Goal: Transaction & Acquisition: Obtain resource

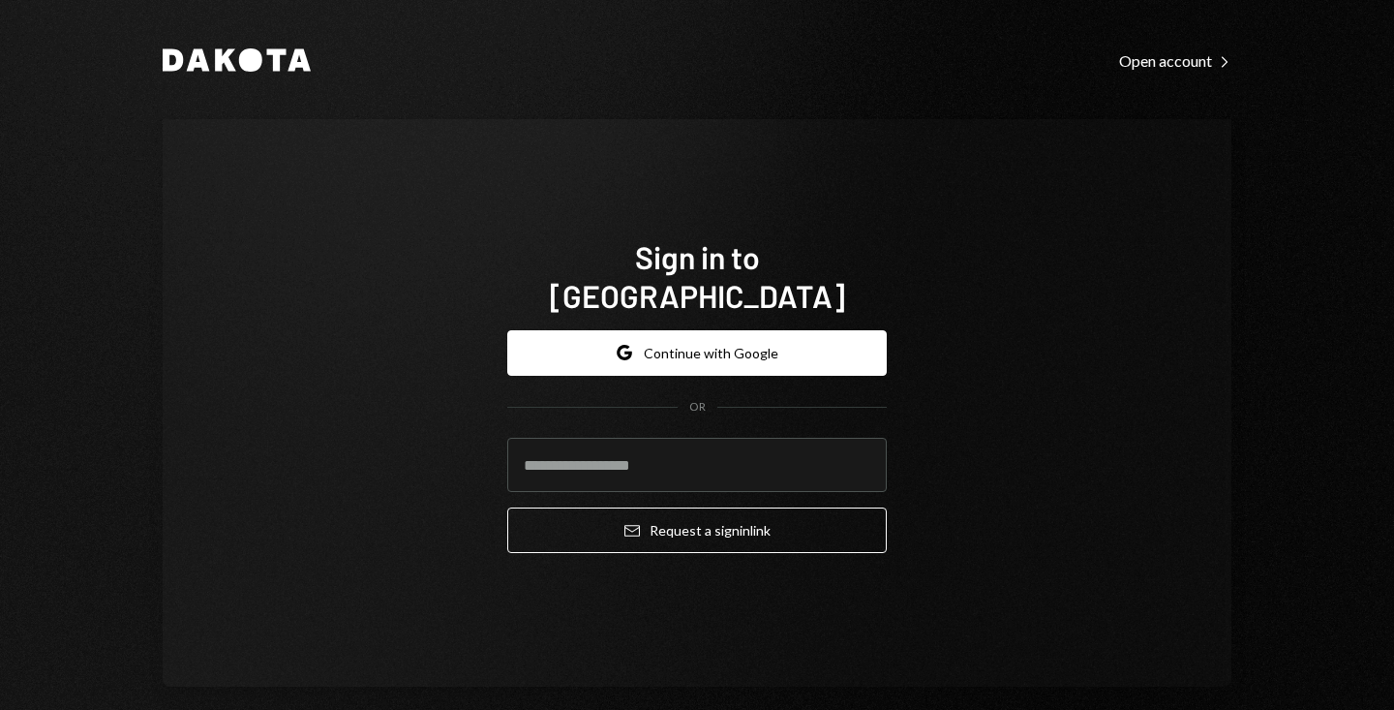
click at [649, 454] on input "email" at bounding box center [697, 465] width 380 height 54
type input "**********"
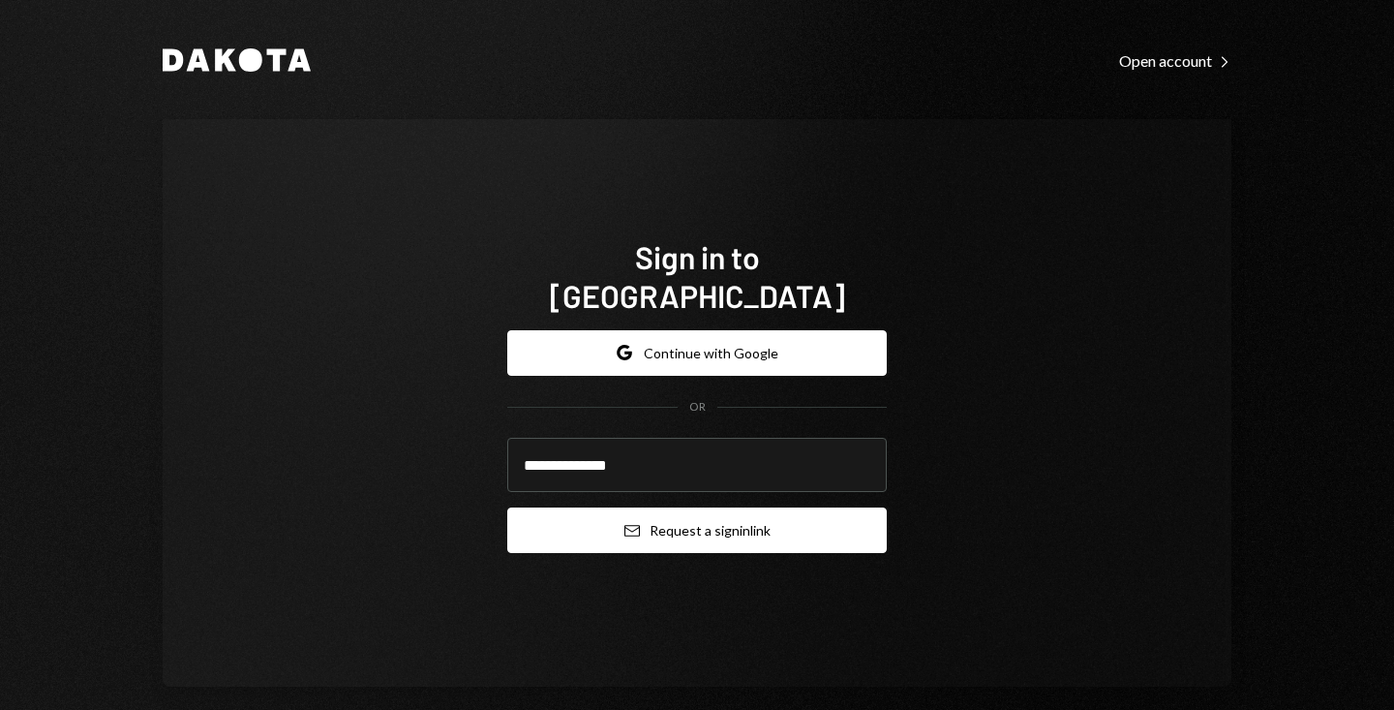
click at [648, 508] on button "Email Request a sign in link" at bounding box center [697, 530] width 380 height 46
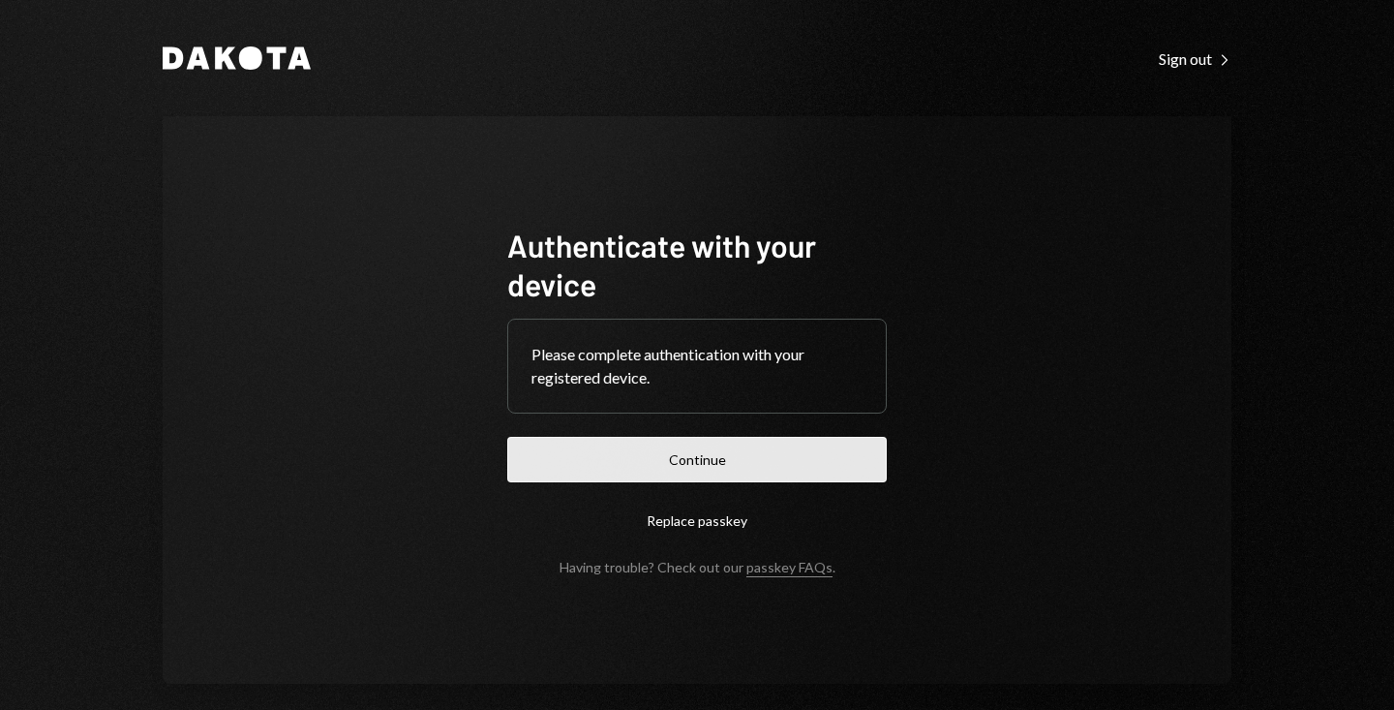
click at [729, 463] on button "Continue" at bounding box center [697, 460] width 380 height 46
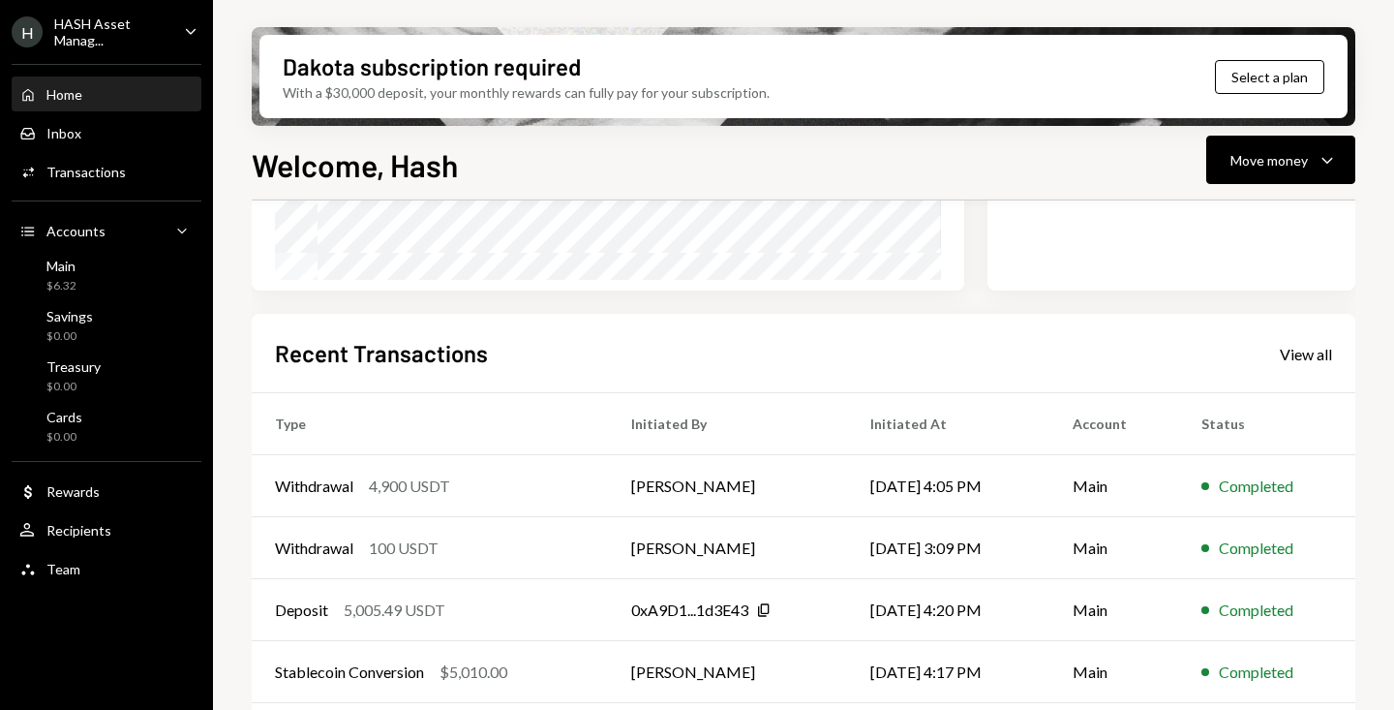
scroll to position [457, 0]
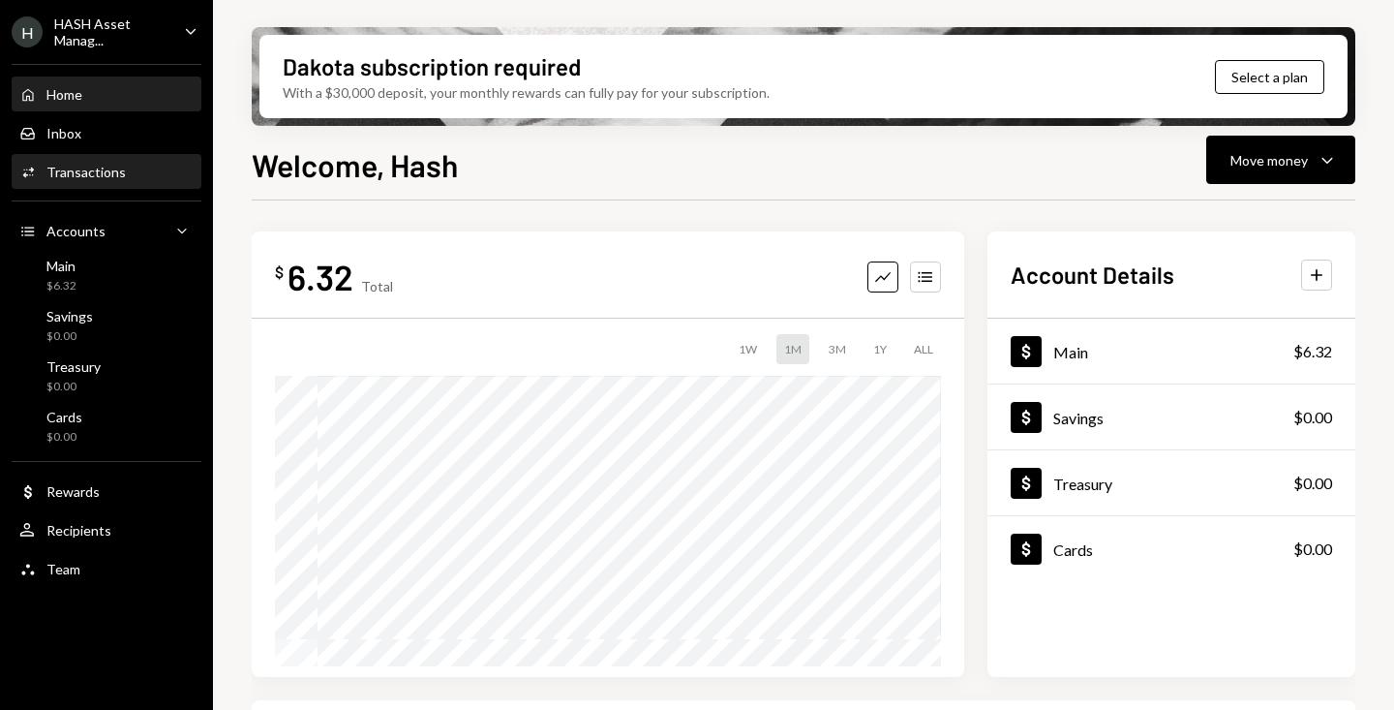
click at [107, 172] on div "Transactions" at bounding box center [85, 172] width 79 height 16
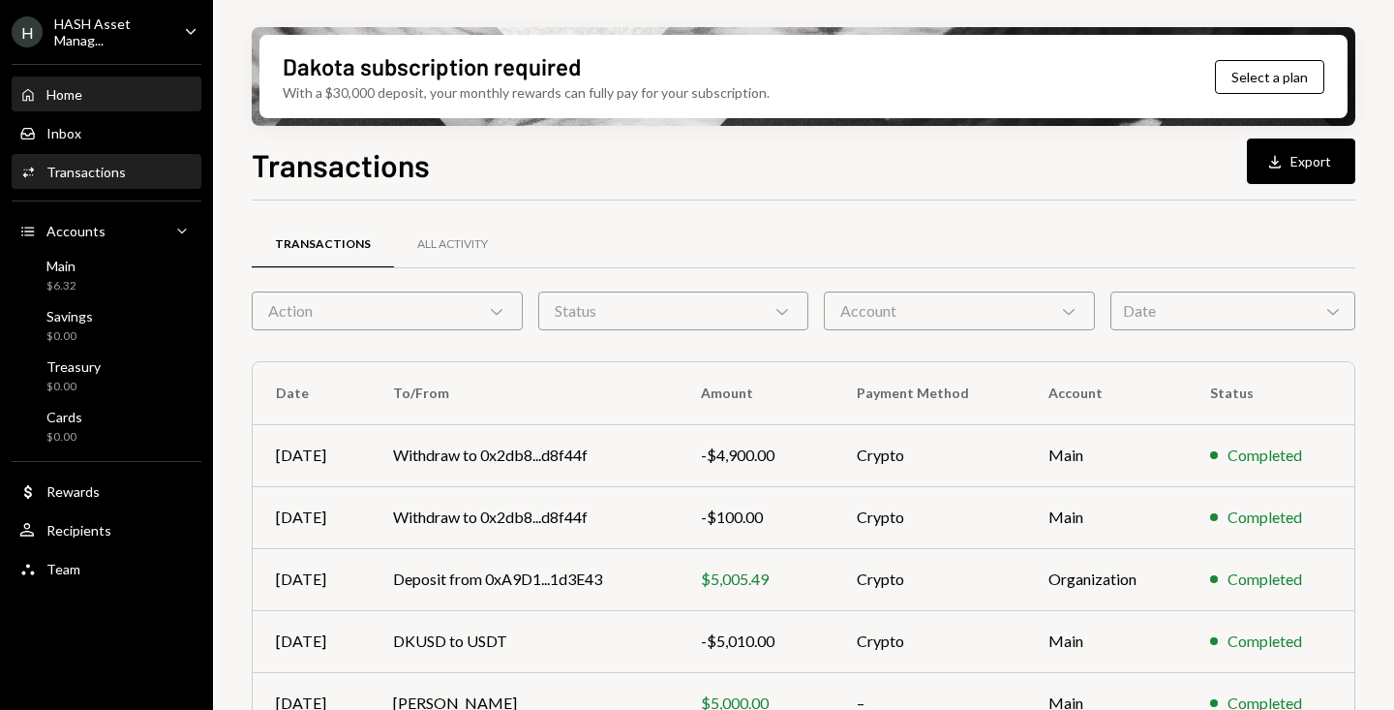
click at [76, 103] on div "Home Home" at bounding box center [50, 94] width 63 height 17
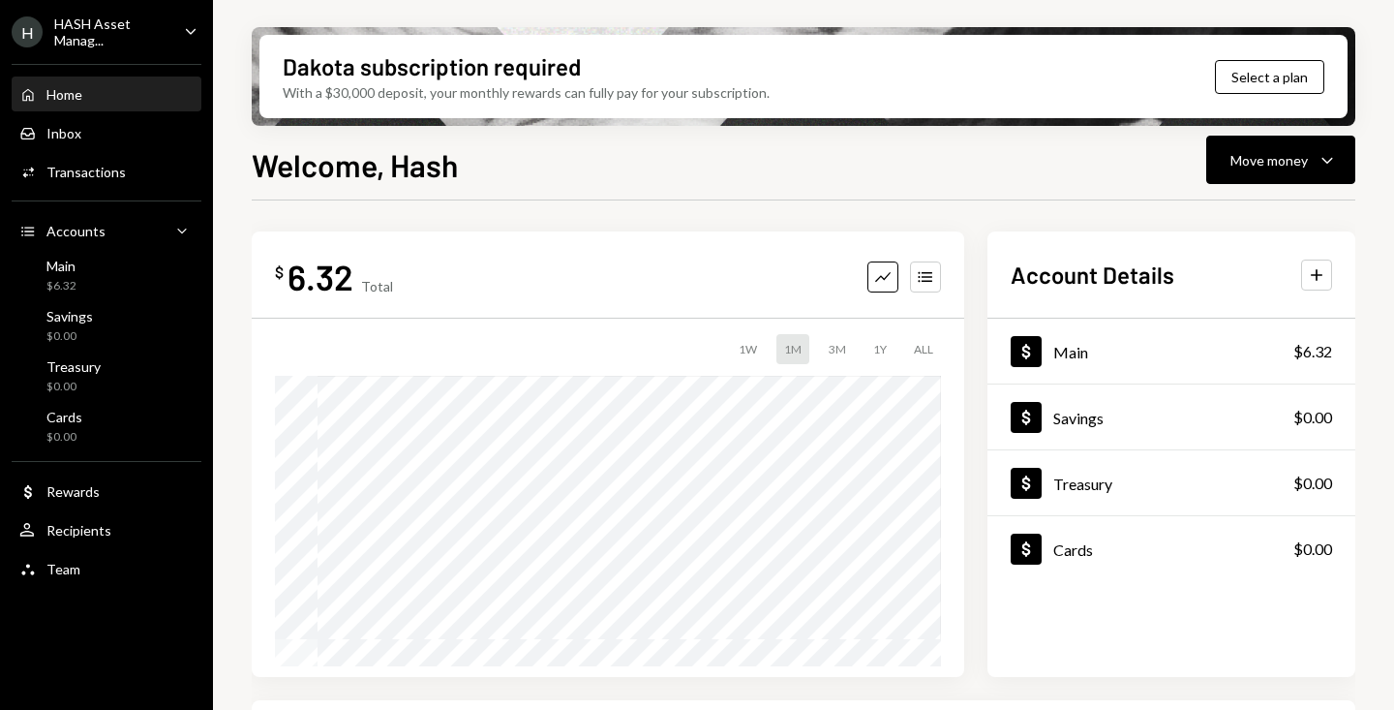
scroll to position [457, 0]
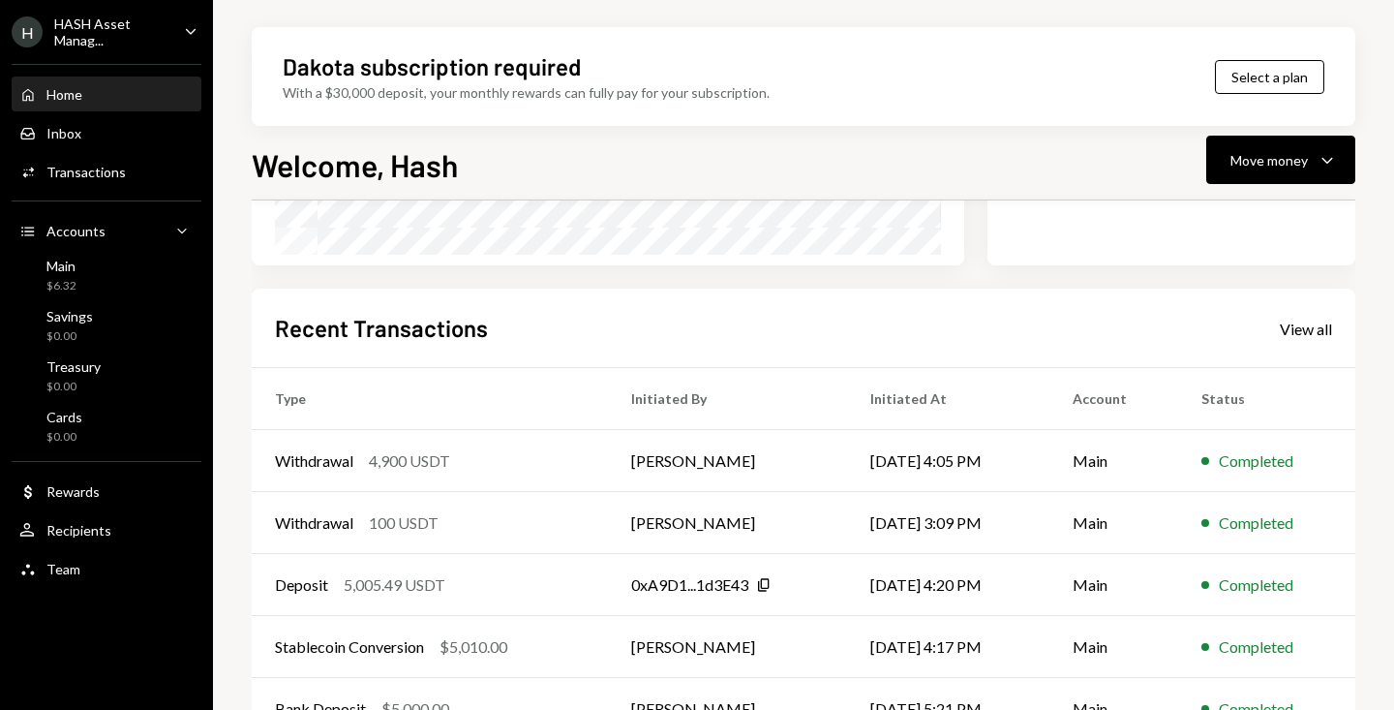
scroll to position [457, 0]
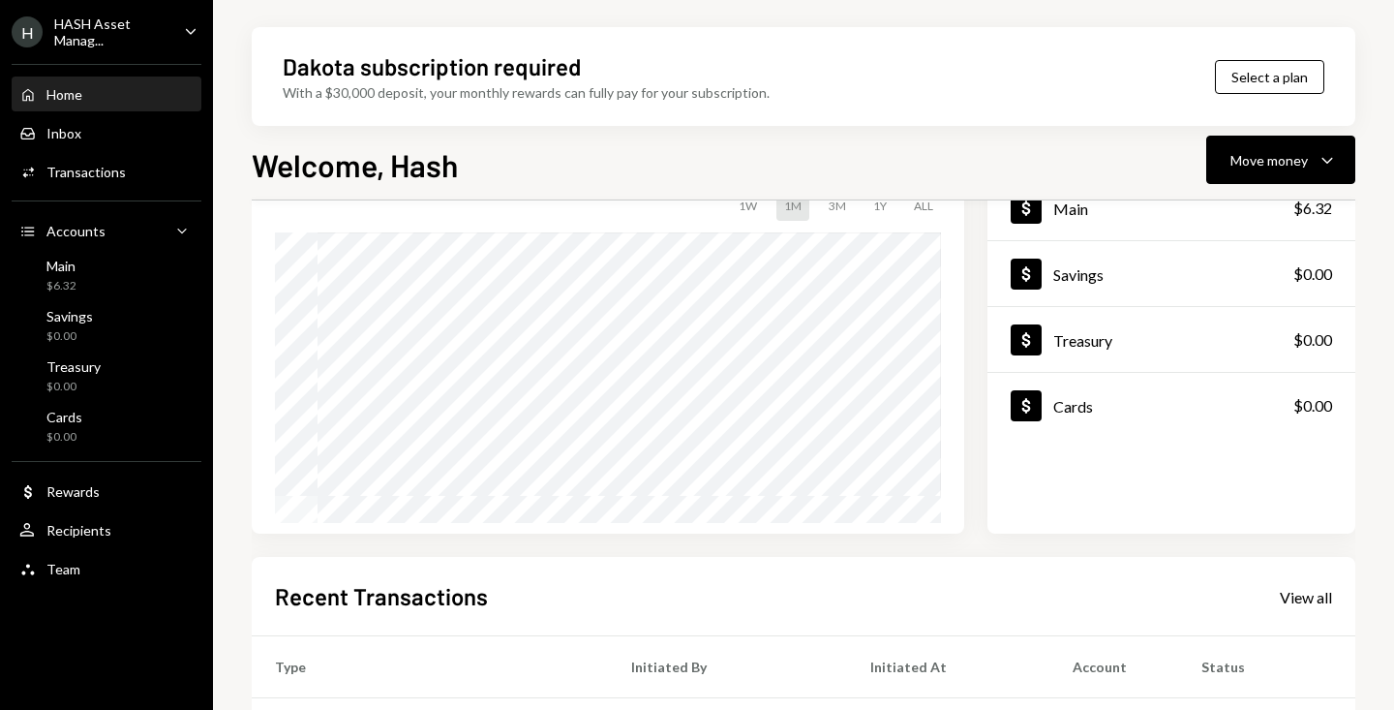
scroll to position [134, 0]
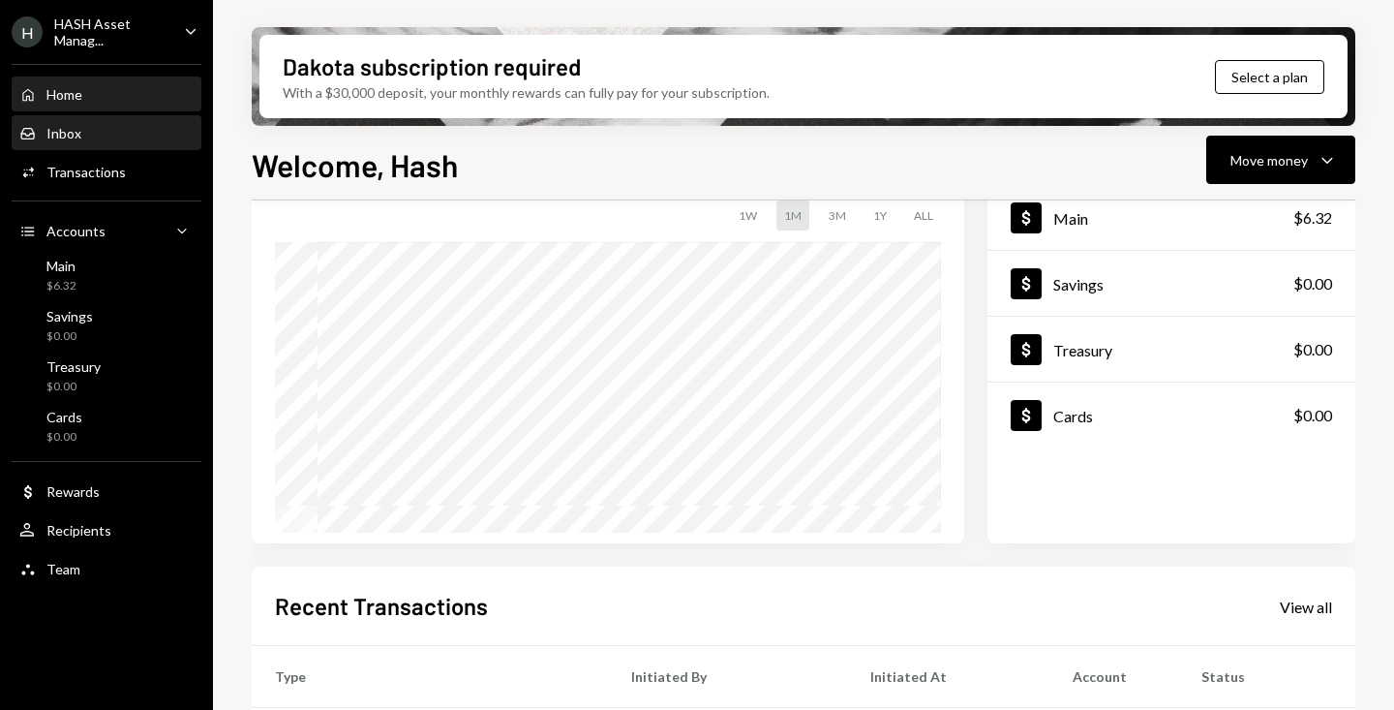
click at [104, 137] on div "Inbox Inbox" at bounding box center [106, 133] width 174 height 17
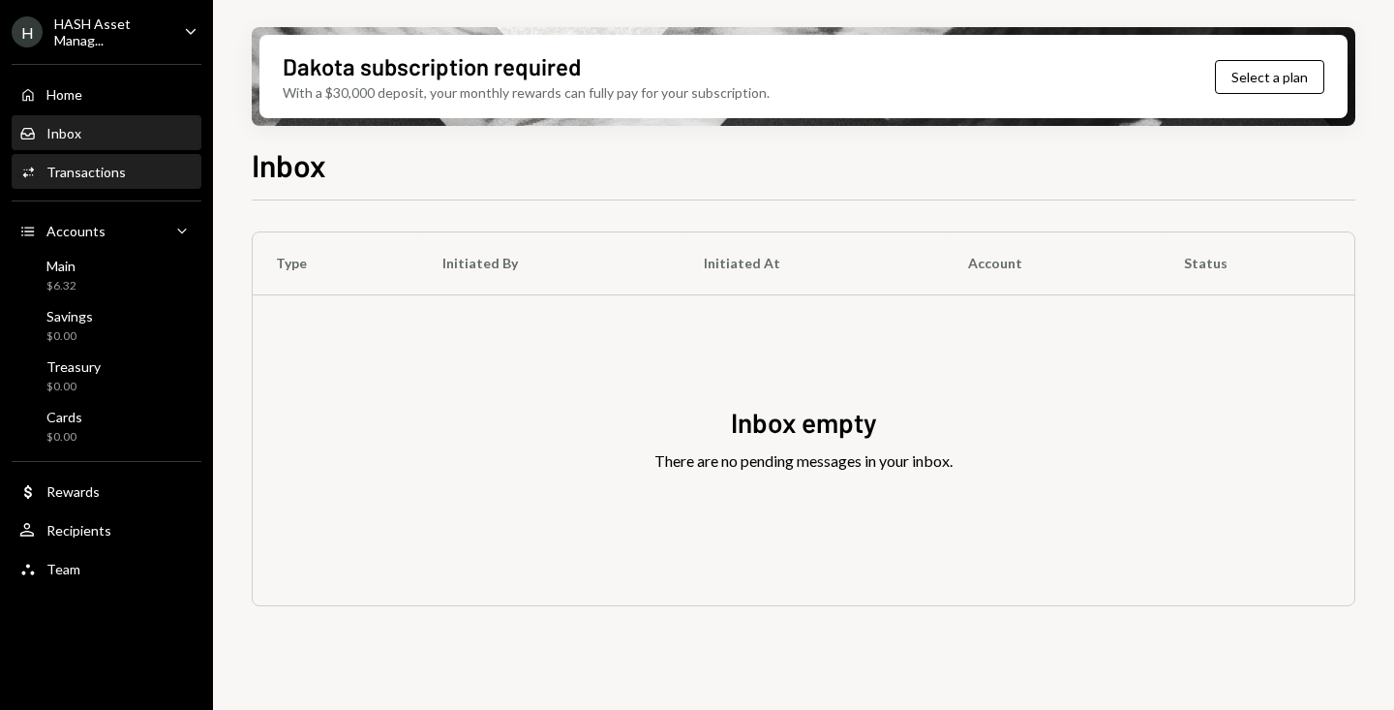
click at [95, 183] on div "Activities Transactions" at bounding box center [106, 172] width 174 height 33
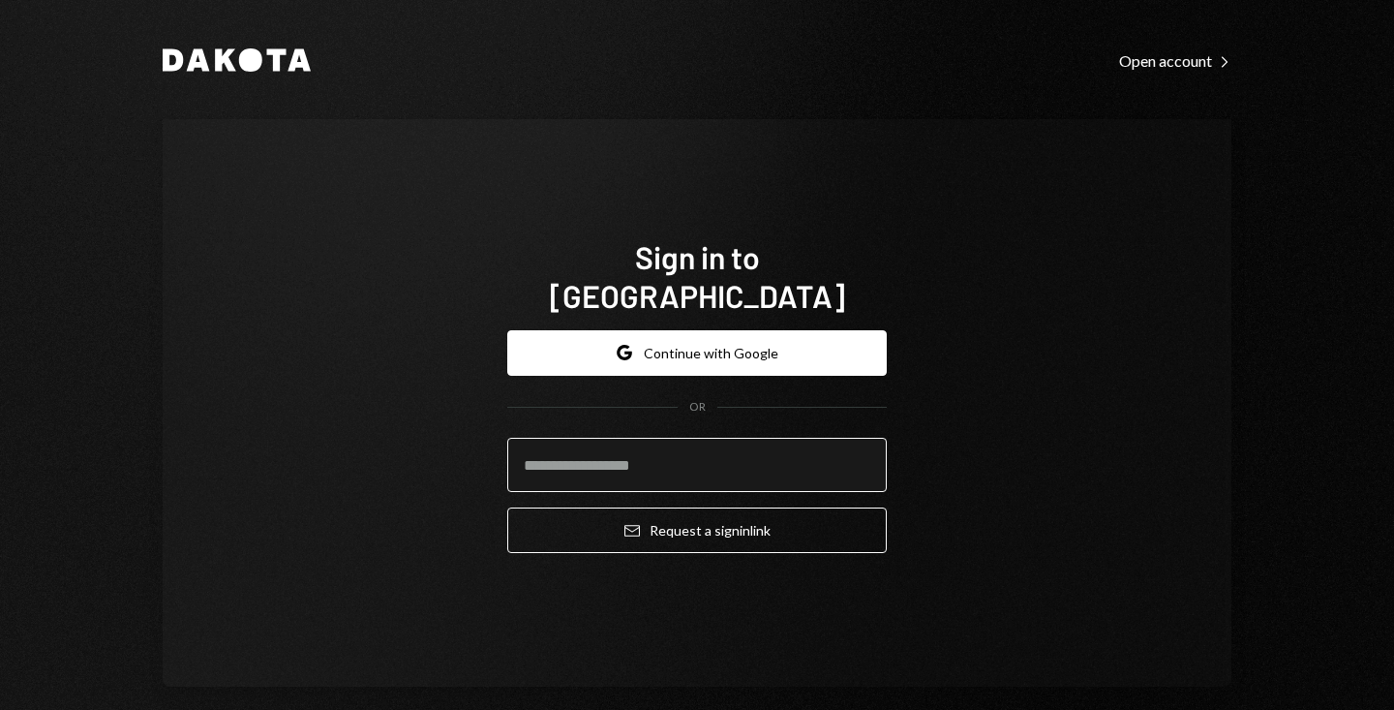
click at [632, 457] on input "email" at bounding box center [697, 465] width 380 height 54
type input "**********"
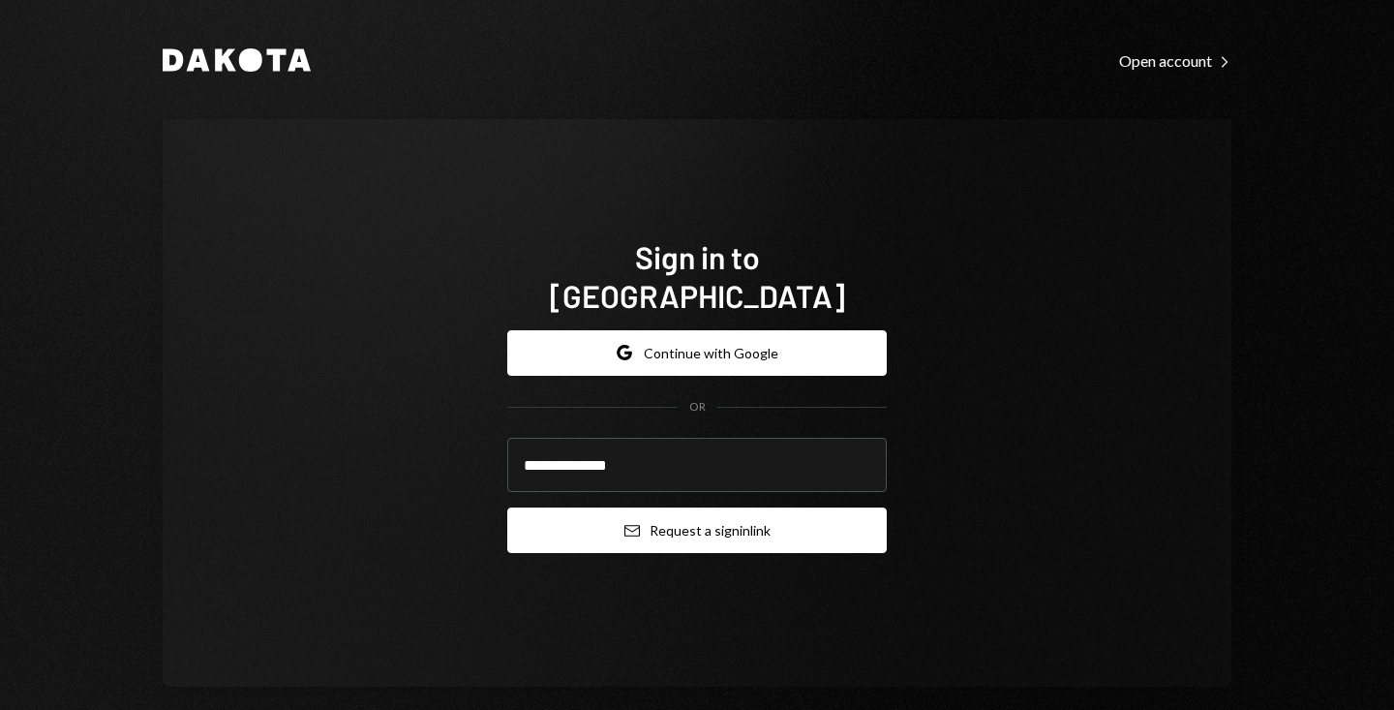
click at [653, 517] on button "Email Request a sign in link" at bounding box center [697, 530] width 380 height 46
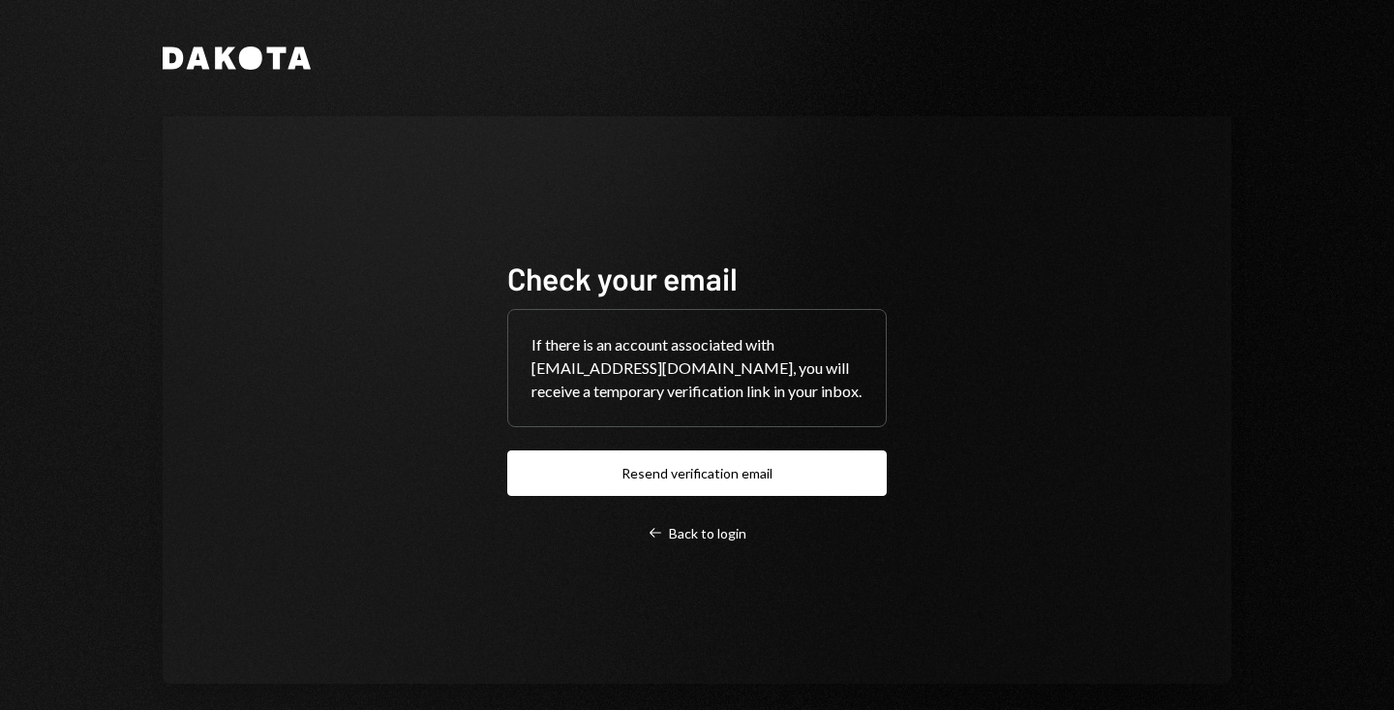
click at [697, 508] on div "Check your email If there is an account associated with ir@hashcib.com, you wil…" at bounding box center [697, 401] width 380 height 284
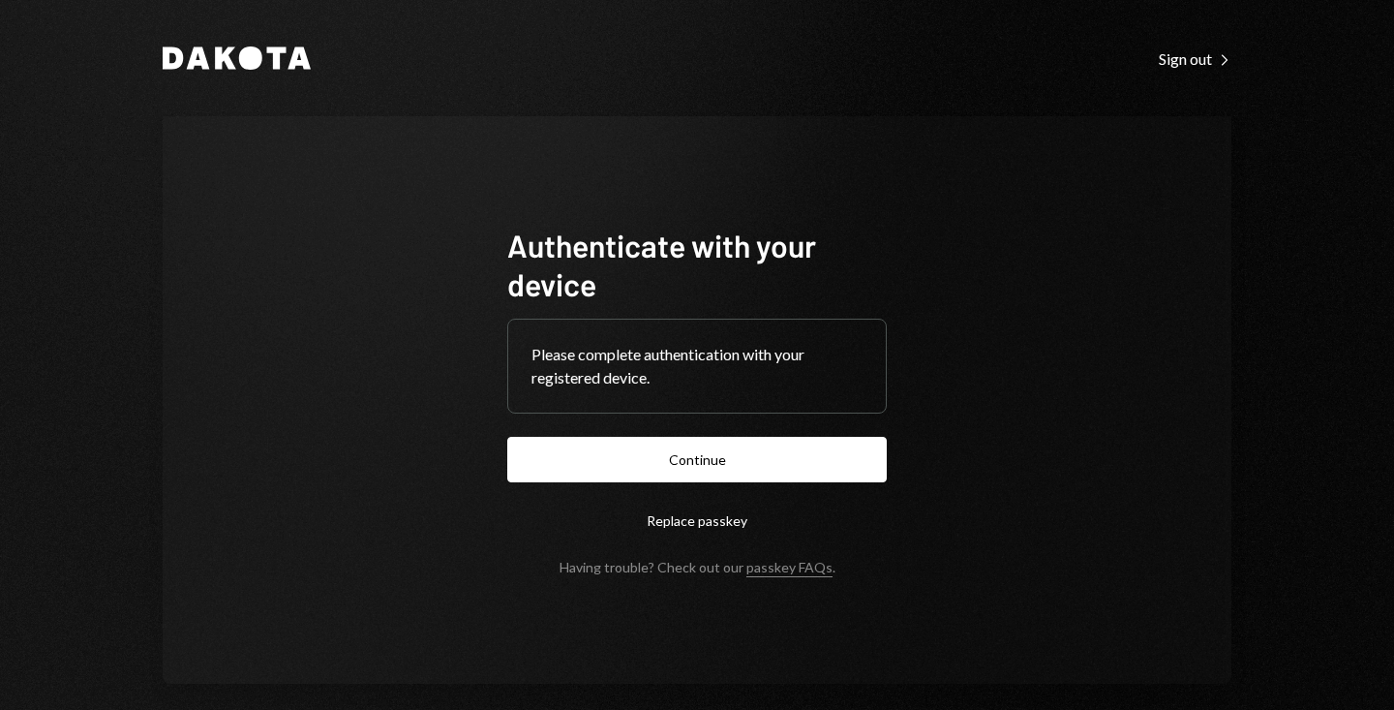
click at [778, 471] on button "Continue" at bounding box center [697, 460] width 380 height 46
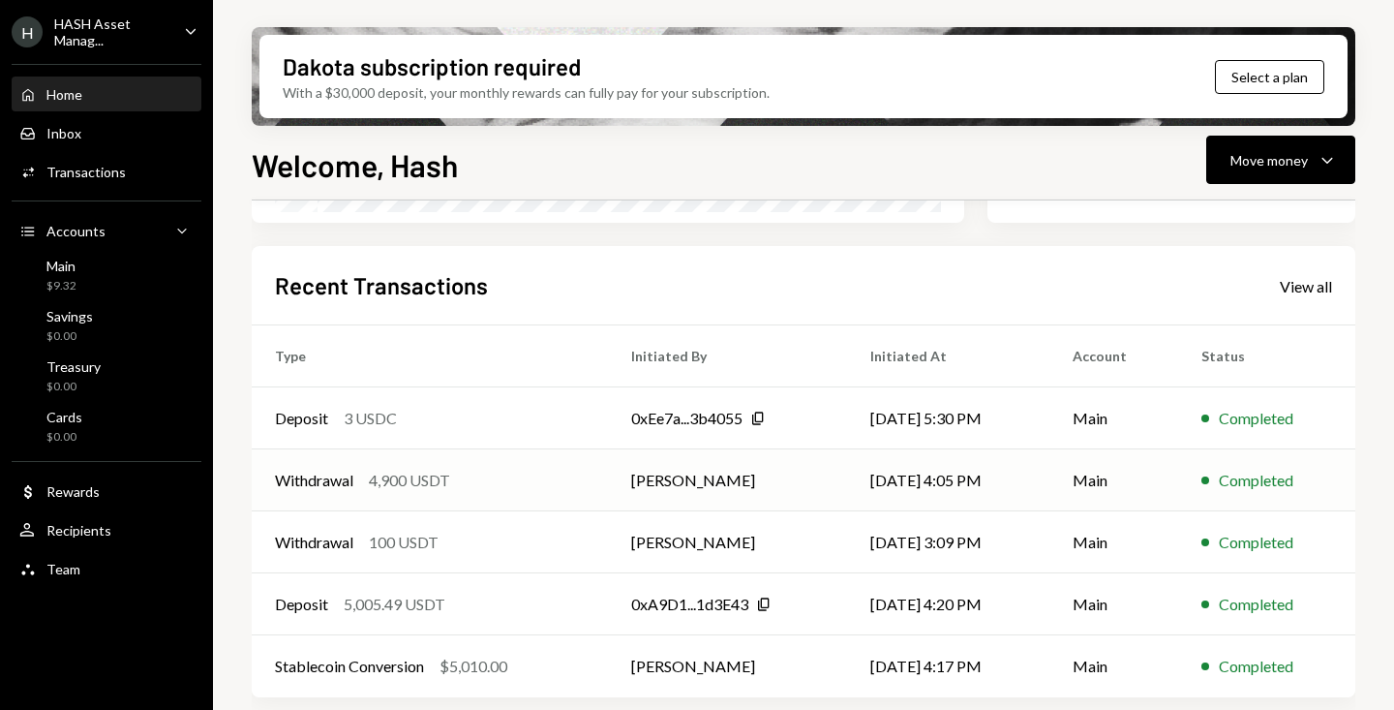
scroll to position [457, 0]
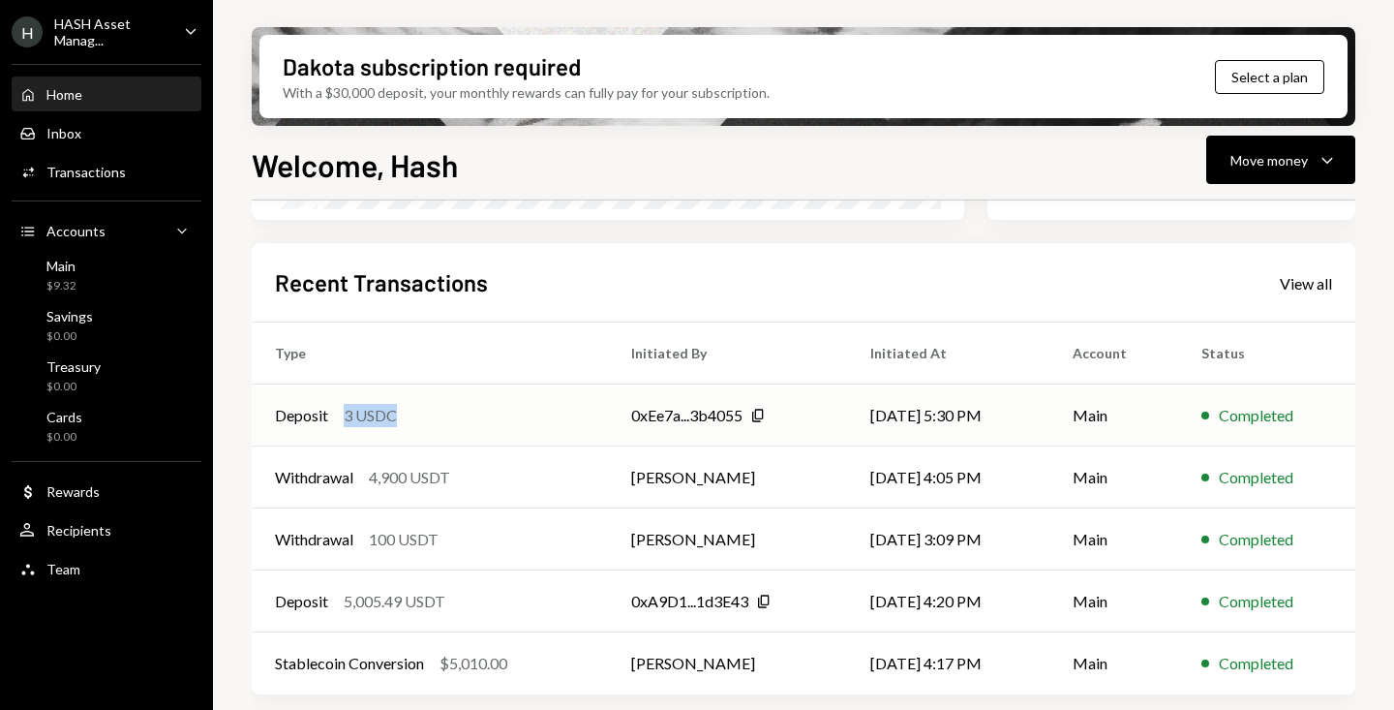
copy div "3 USDC"
drag, startPoint x: 412, startPoint y: 410, endPoint x: 341, endPoint y: 412, distance: 71.7
click at [341, 412] on div "Deposit 3 USDC" at bounding box center [430, 415] width 310 height 23
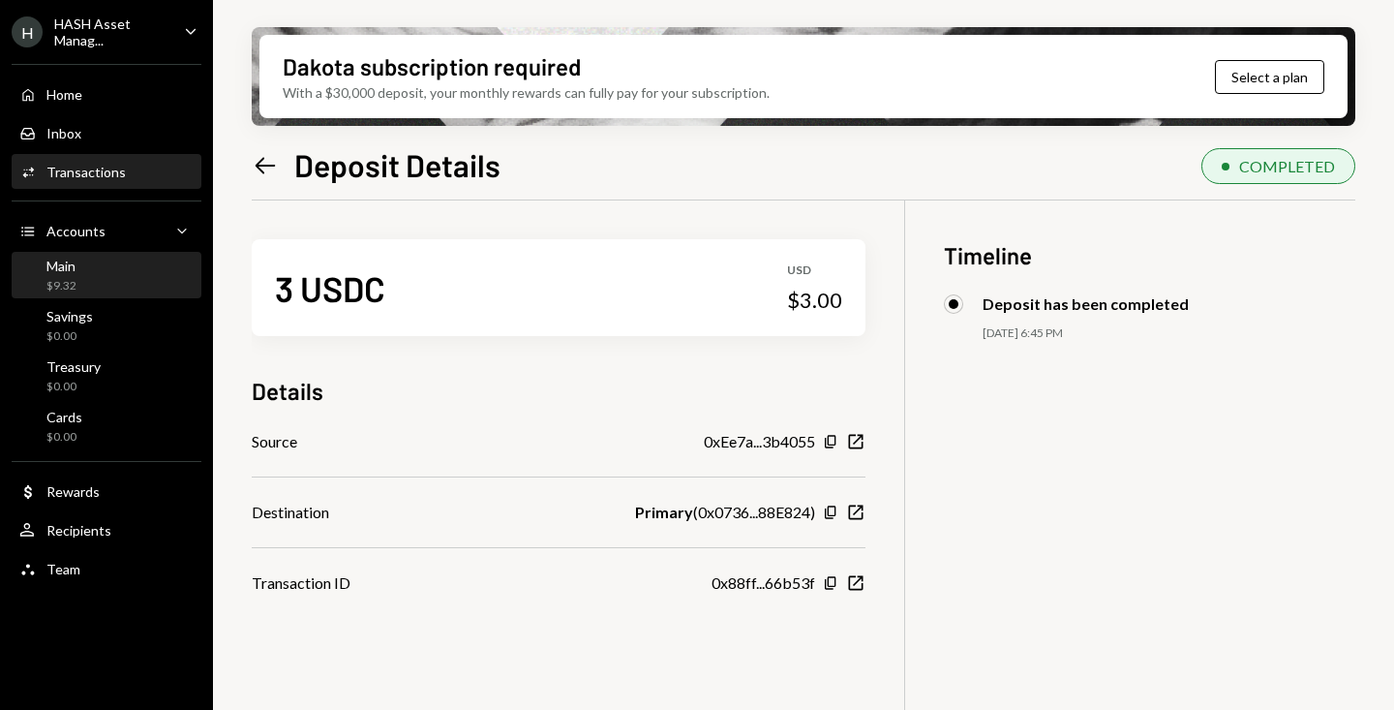
click at [92, 266] on div "Main $9.32" at bounding box center [106, 276] width 174 height 37
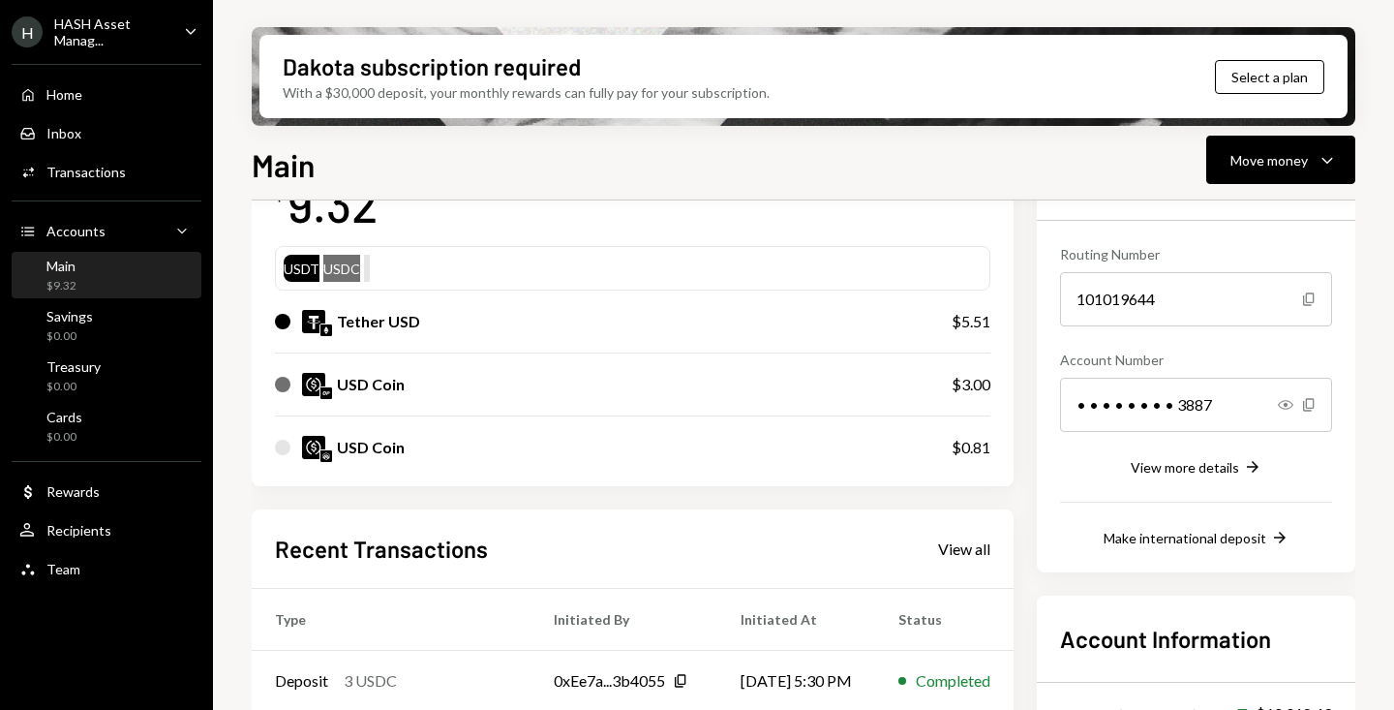
scroll to position [106, 0]
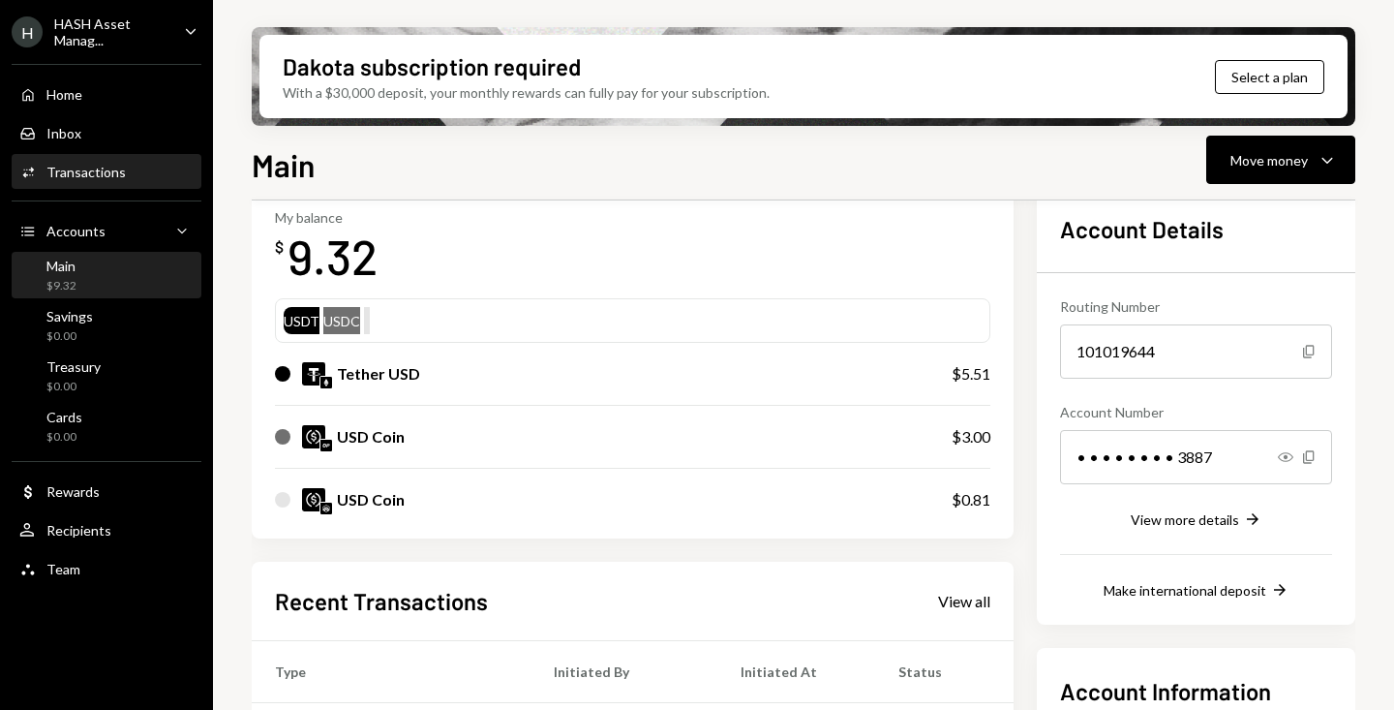
click at [91, 174] on div "Transactions" at bounding box center [85, 172] width 79 height 16
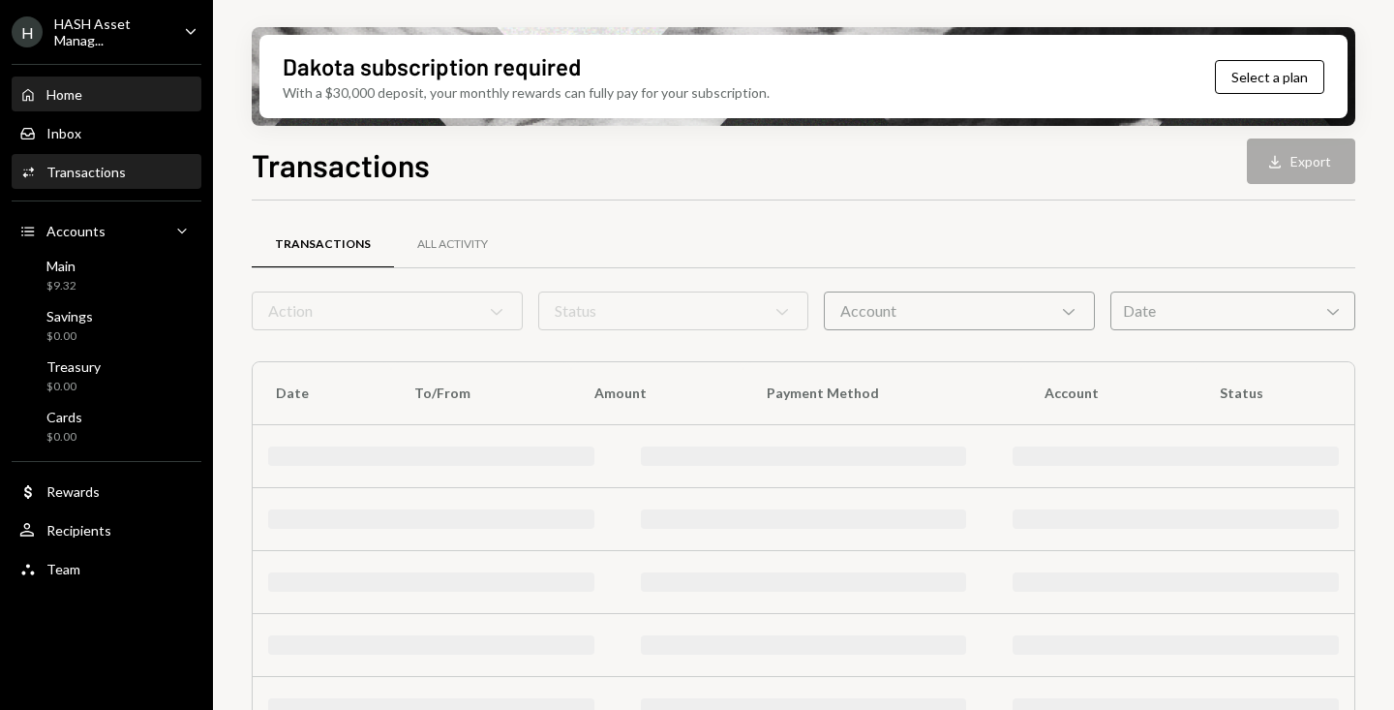
click at [85, 92] on div "Home Home" at bounding box center [106, 94] width 174 height 17
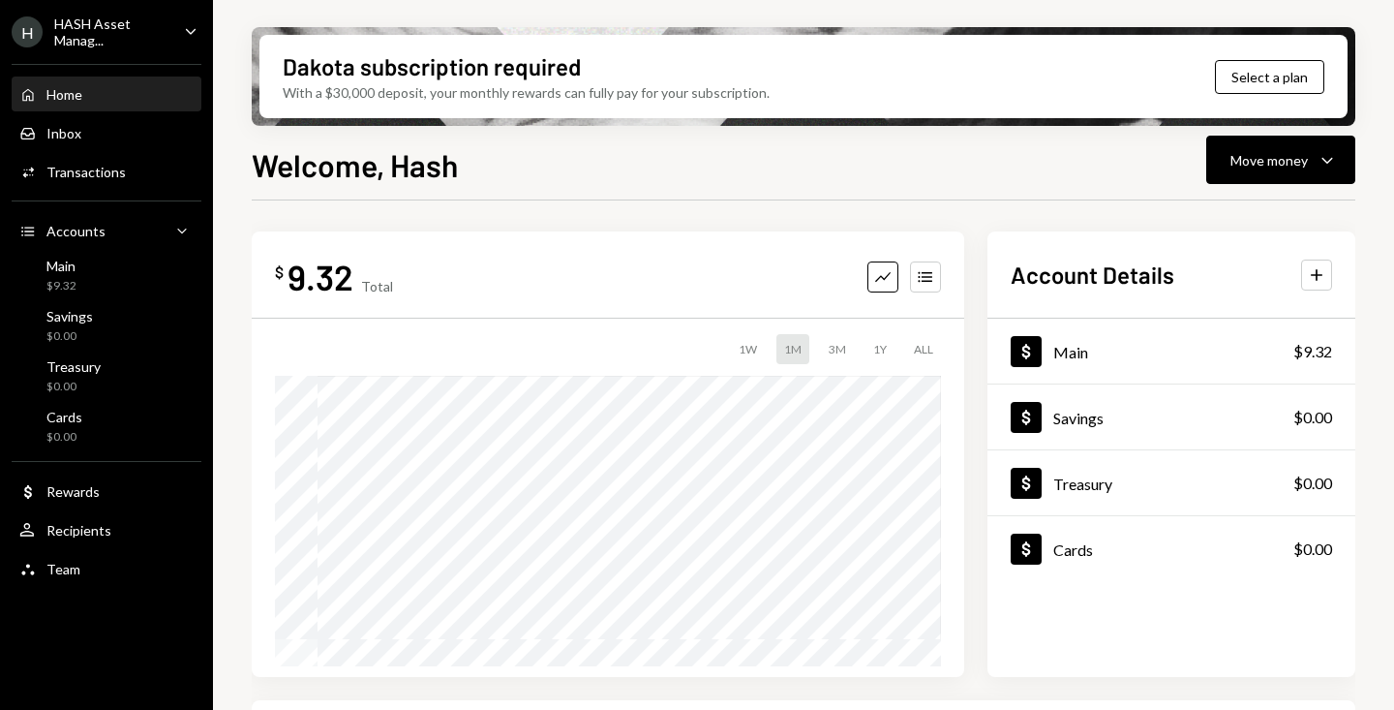
click at [911, 301] on div "$ 9.32 Total Graph Accounts 1W 1M 3M 1Y ALL" at bounding box center [608, 453] width 713 height 445
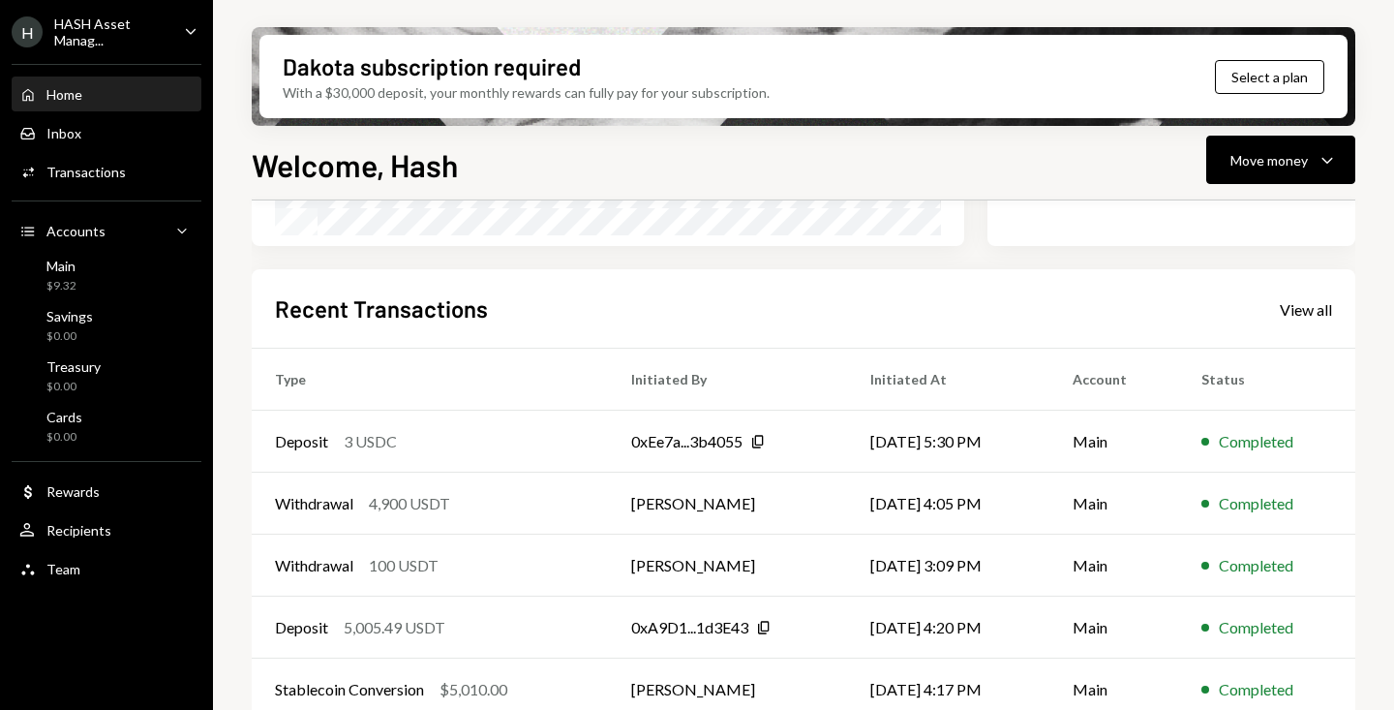
scroll to position [435, 0]
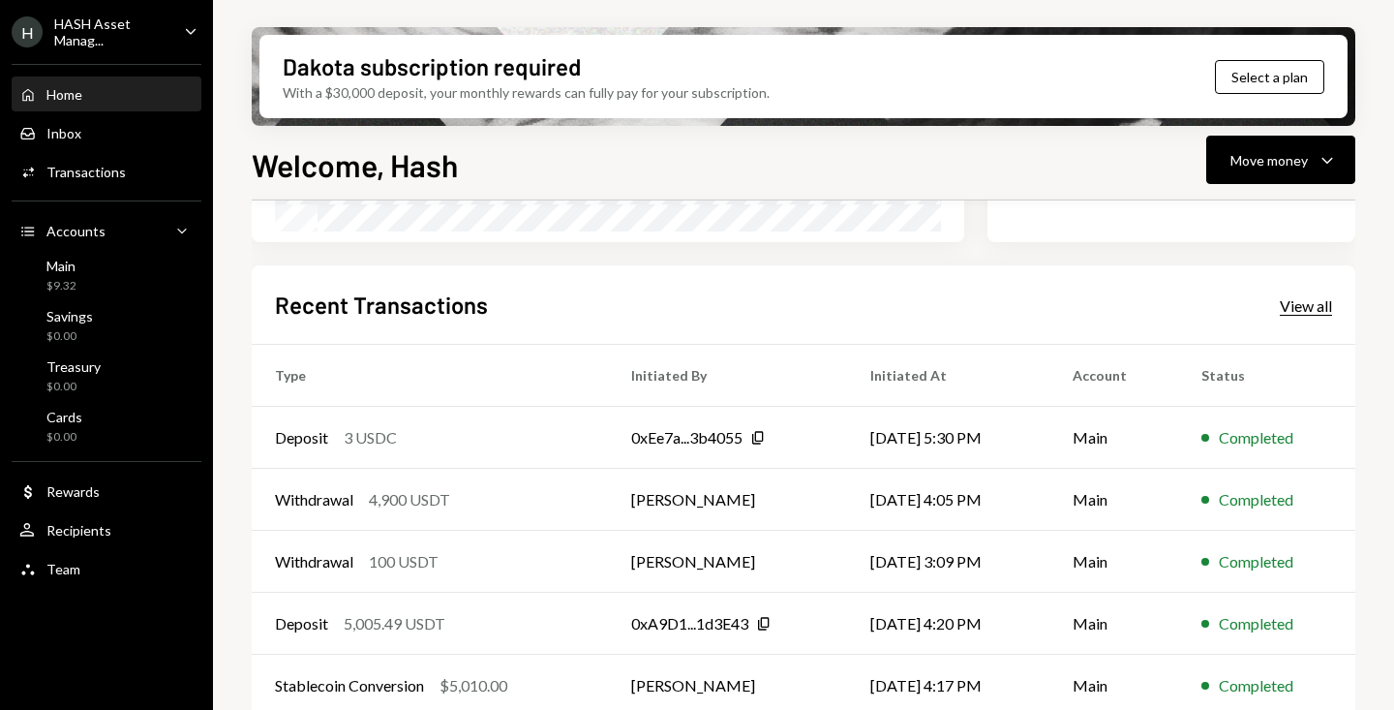
click at [1292, 308] on div "View all" at bounding box center [1306, 305] width 52 height 19
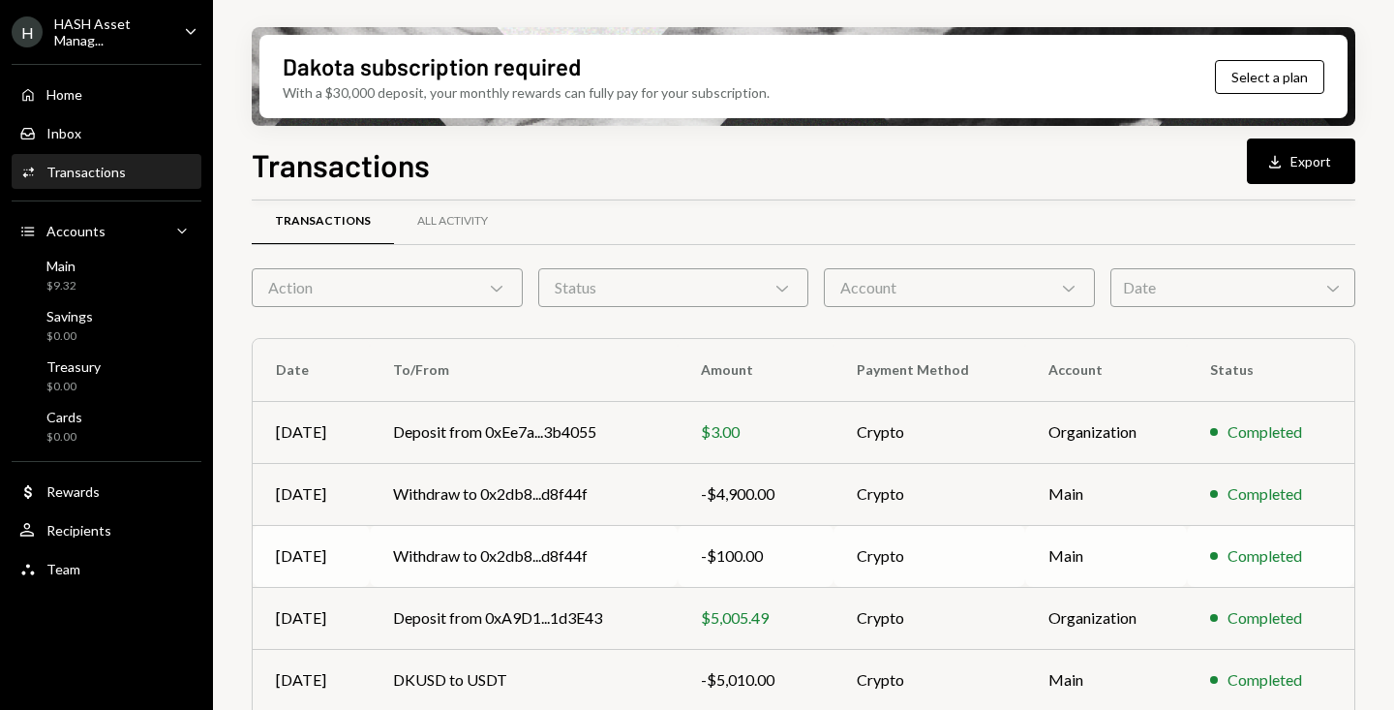
scroll to position [393, 0]
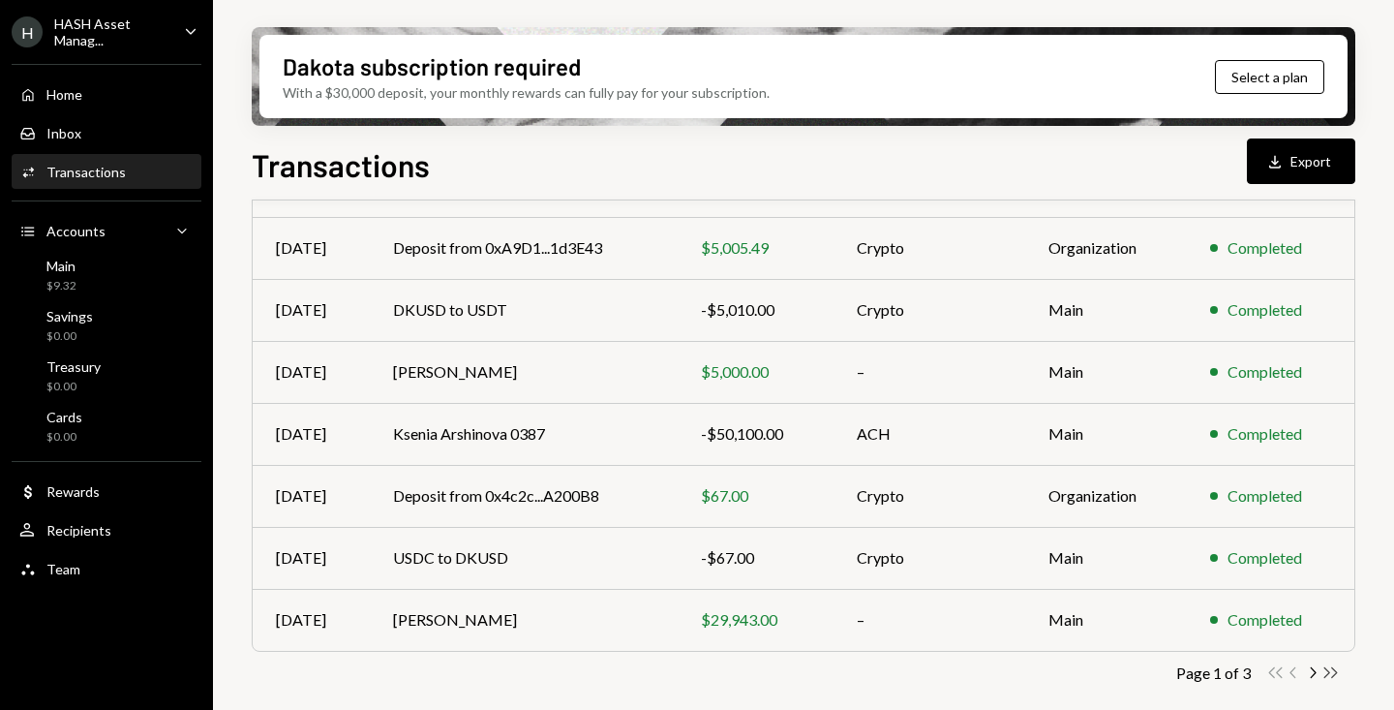
click at [1336, 674] on icon "Double Arrow Right" at bounding box center [1331, 672] width 18 height 18
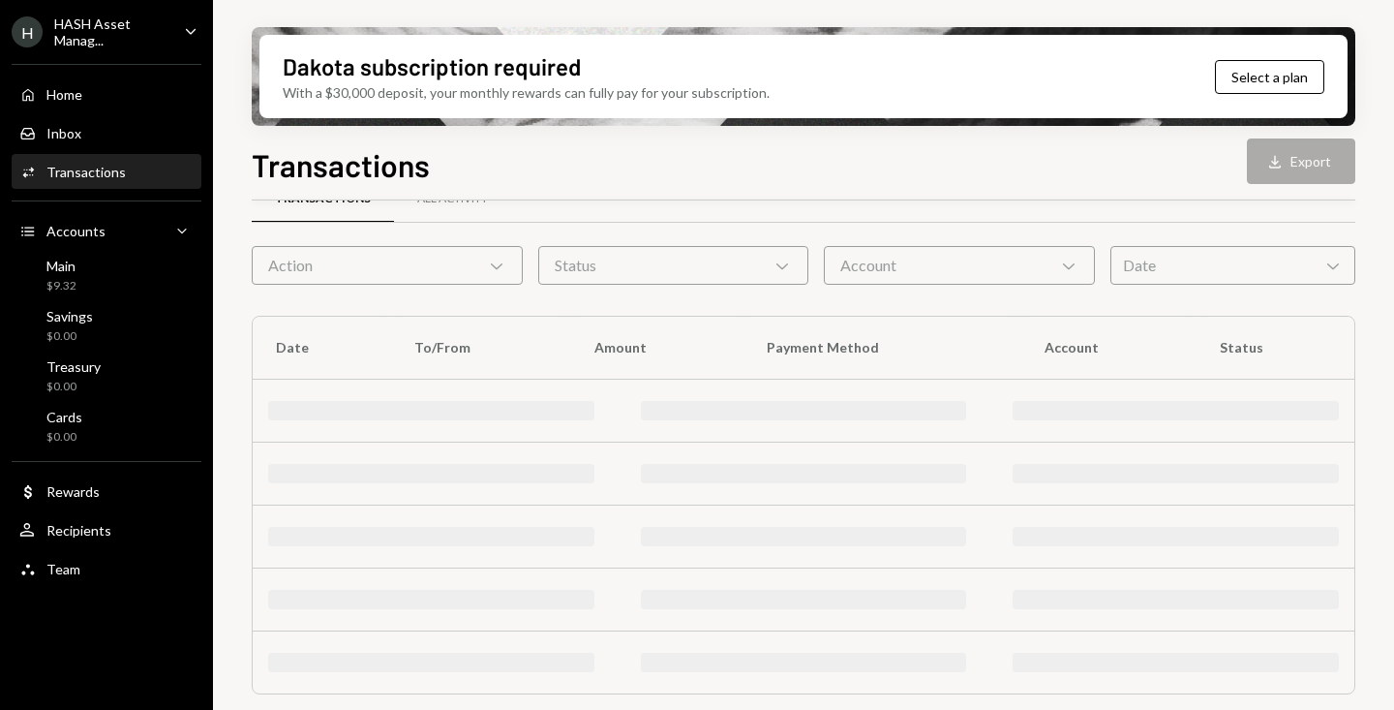
scroll to position [0, 0]
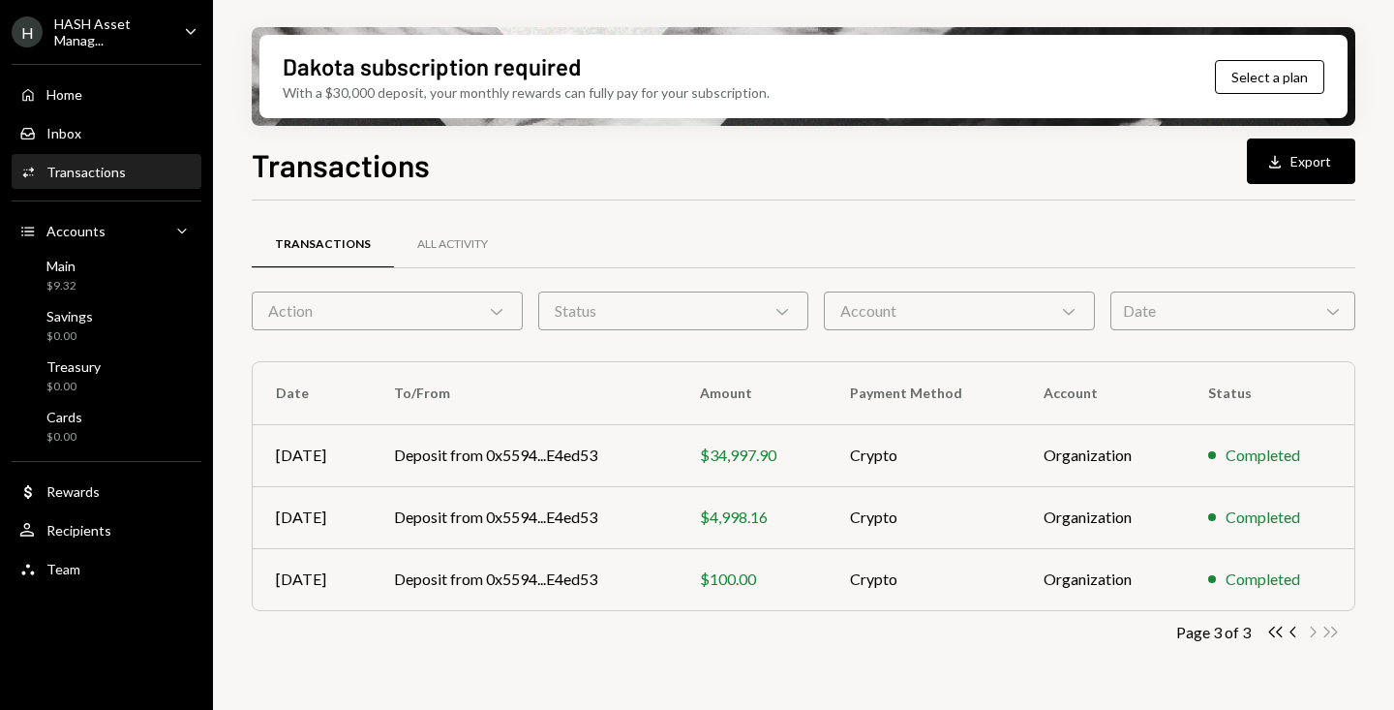
click at [1159, 320] on div "Date Chevron Down" at bounding box center [1233, 310] width 245 height 39
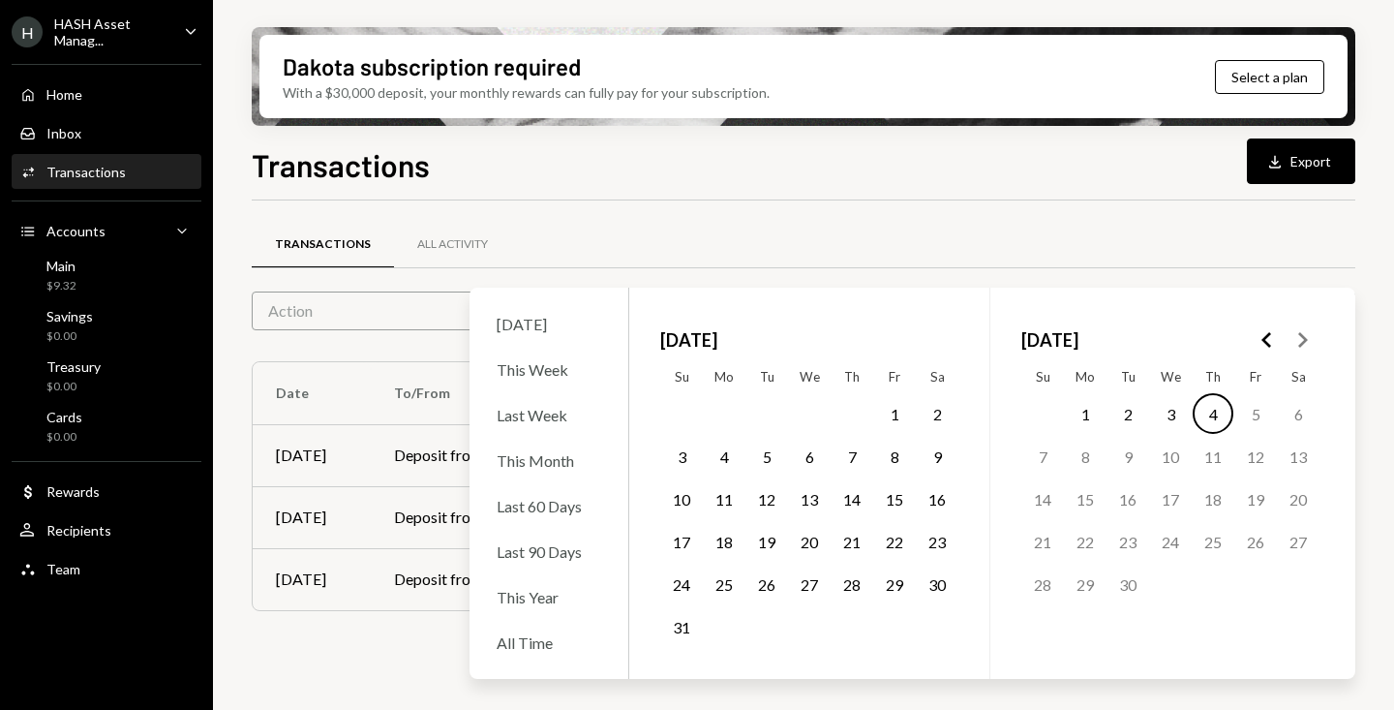
click at [849, 210] on div "Transactions All Activity Action Chevron Down Status Chevron Down Account Chevr…" at bounding box center [804, 445] width 1104 height 491
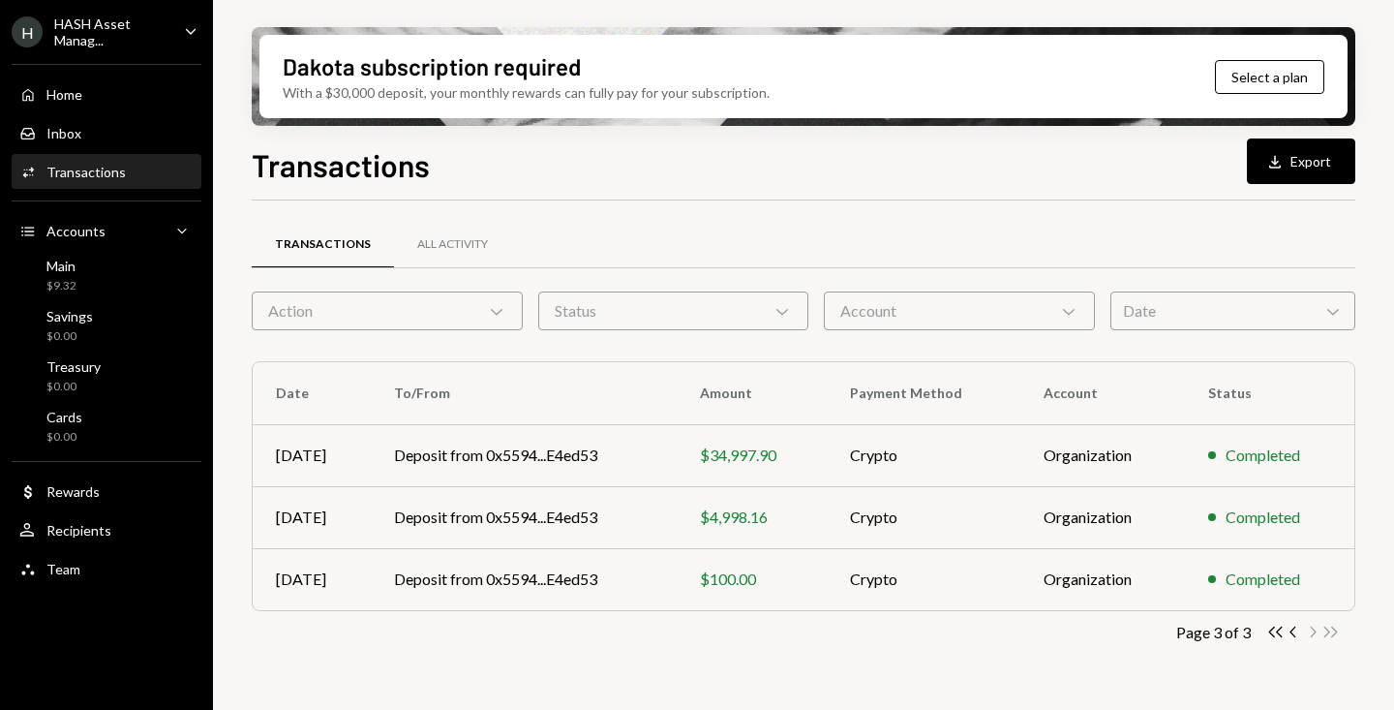
click at [1239, 319] on div "Date Chevron Down" at bounding box center [1233, 310] width 245 height 39
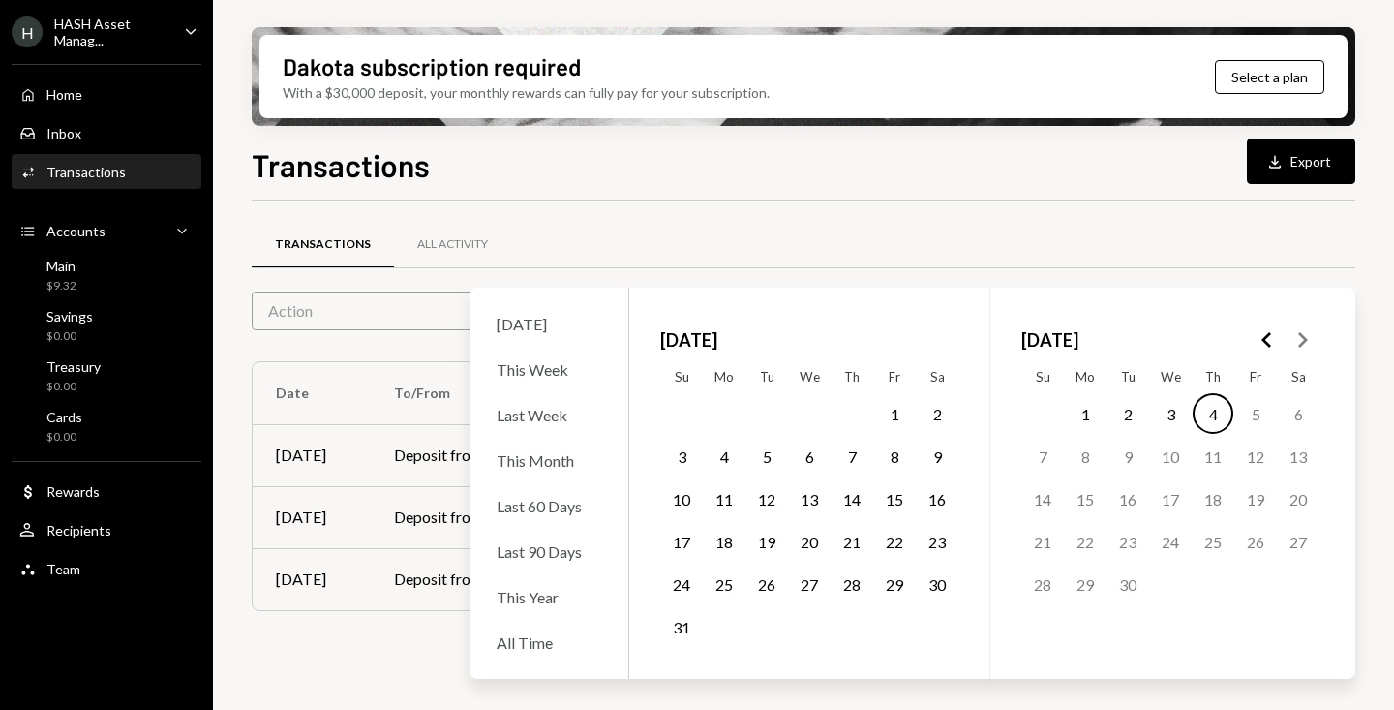
click at [1260, 349] on icon "Go to the Previous Month" at bounding box center [1267, 339] width 23 height 23
click at [692, 418] on button "1" at bounding box center [681, 413] width 41 height 41
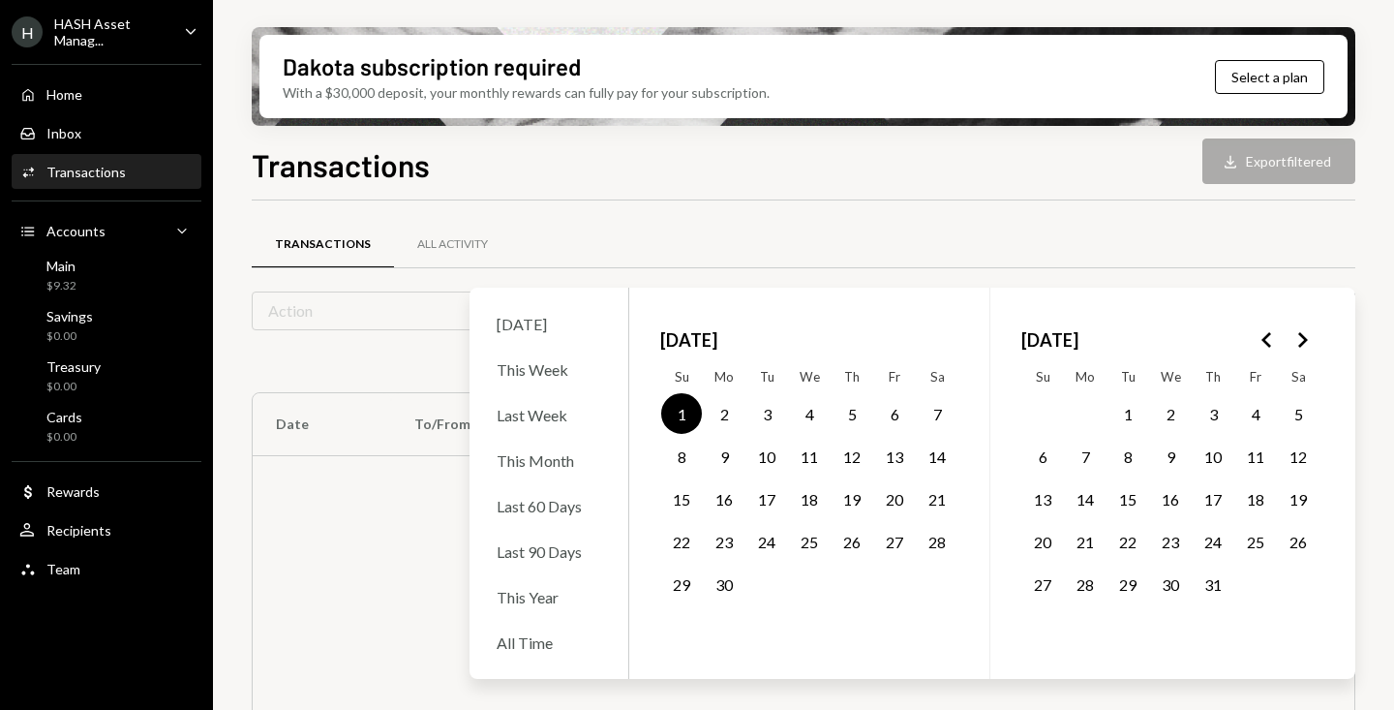
click at [1301, 336] on polygon "Go to the Next Month" at bounding box center [1303, 339] width 10 height 15
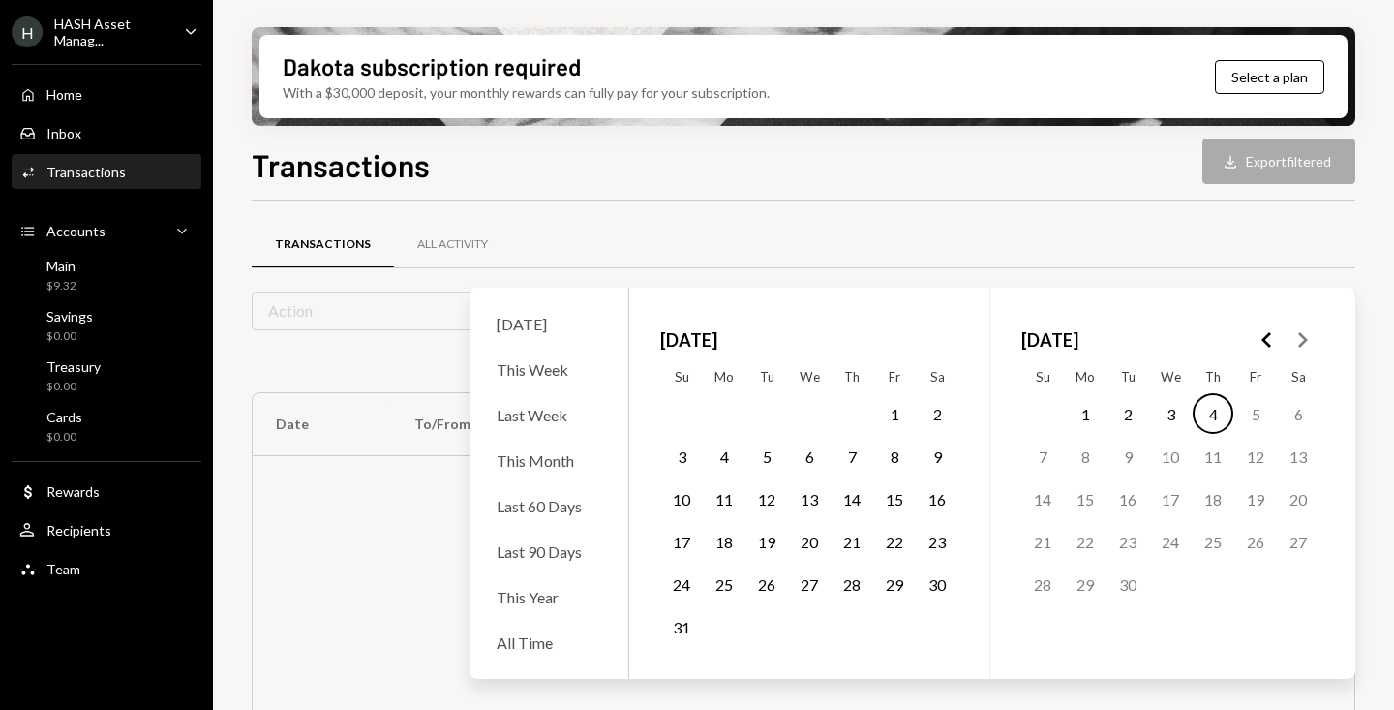
click at [686, 628] on button "31" at bounding box center [681, 626] width 41 height 41
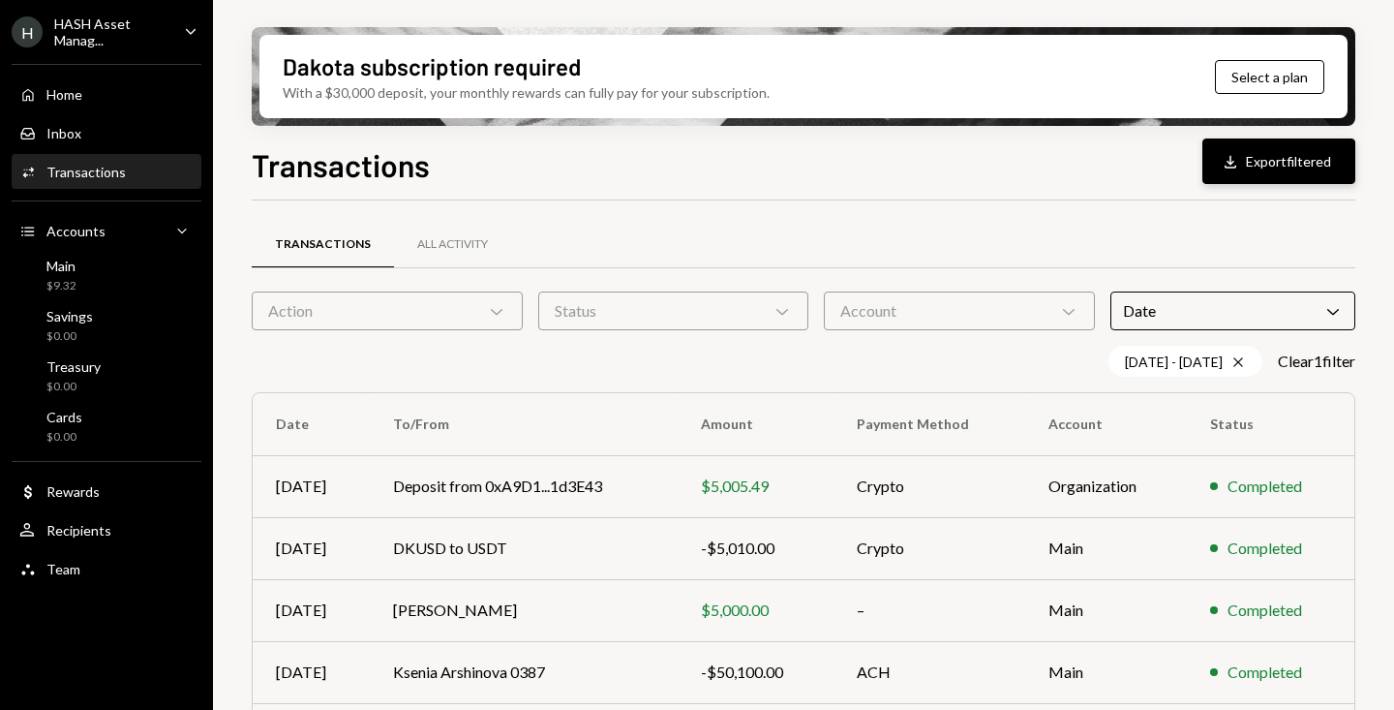
click at [1240, 167] on div "Download" at bounding box center [1233, 161] width 25 height 19
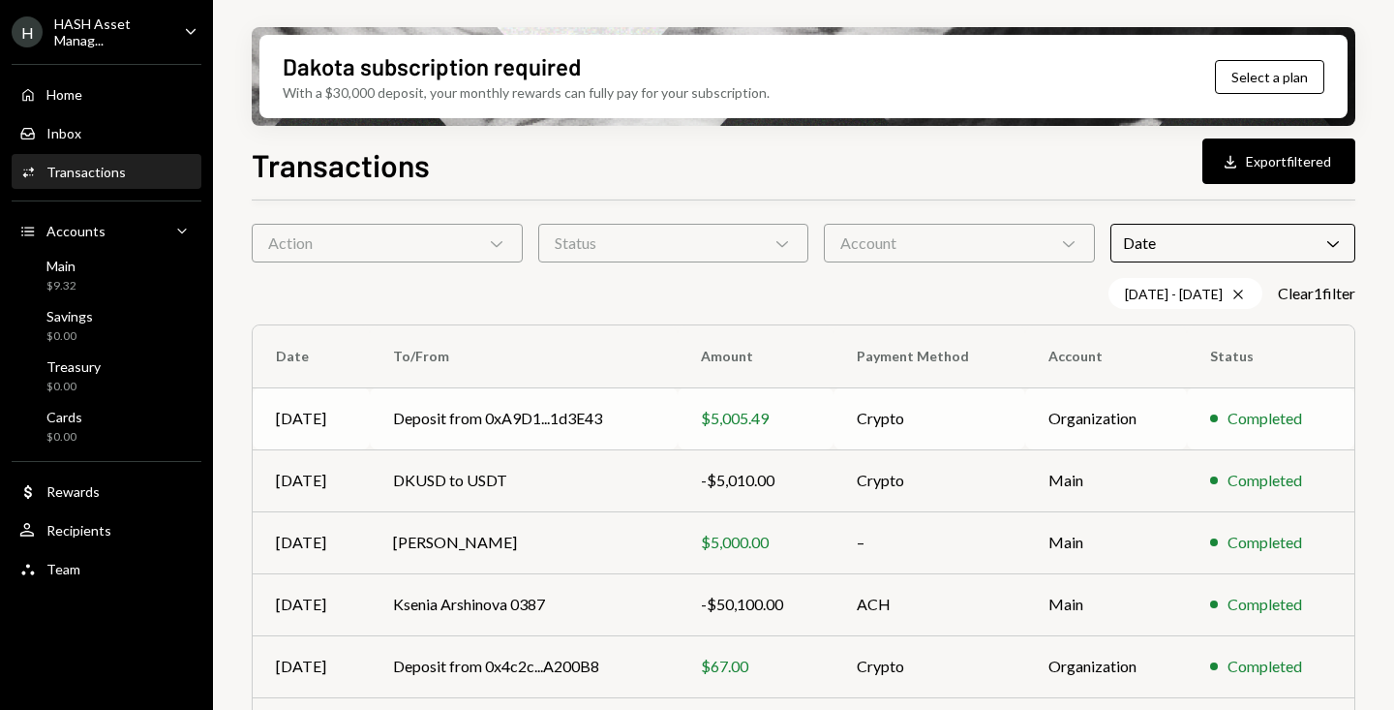
scroll to position [52, 0]
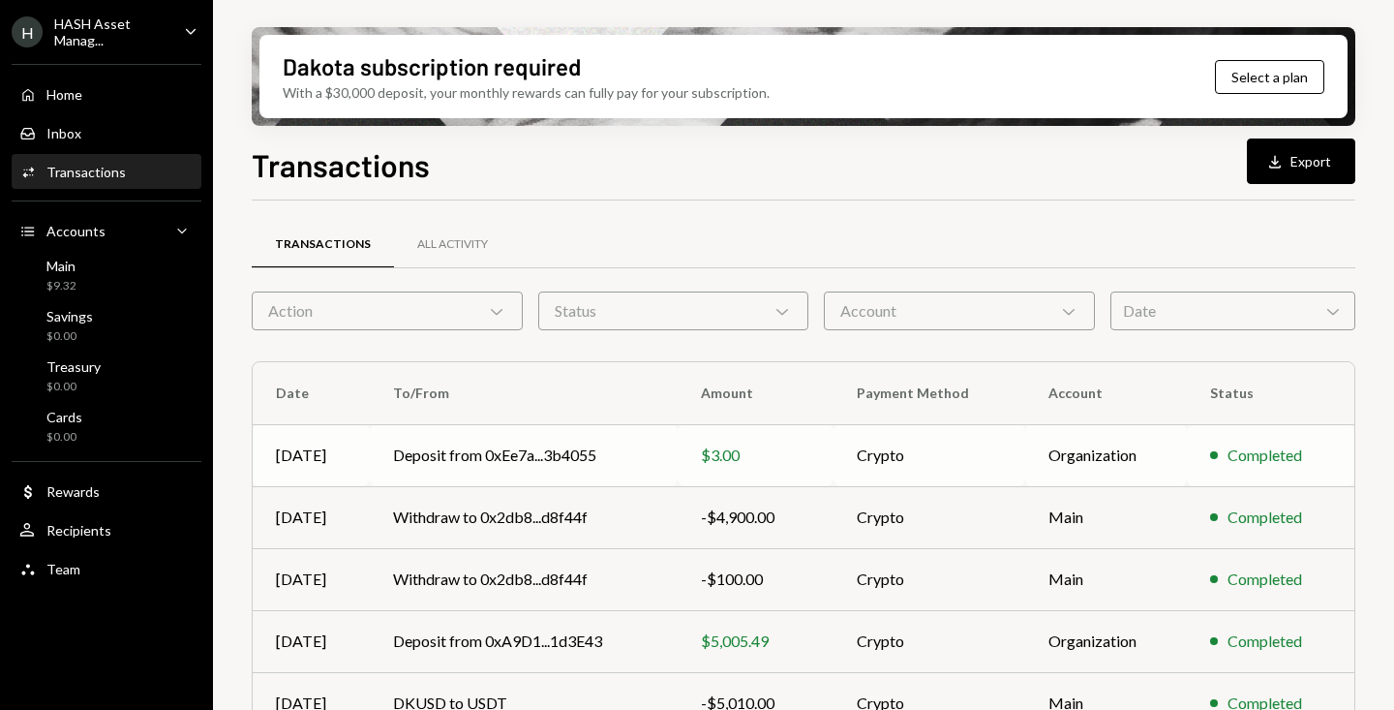
click at [603, 457] on td "Deposit from 0xEe7a...3b4055" at bounding box center [524, 455] width 309 height 62
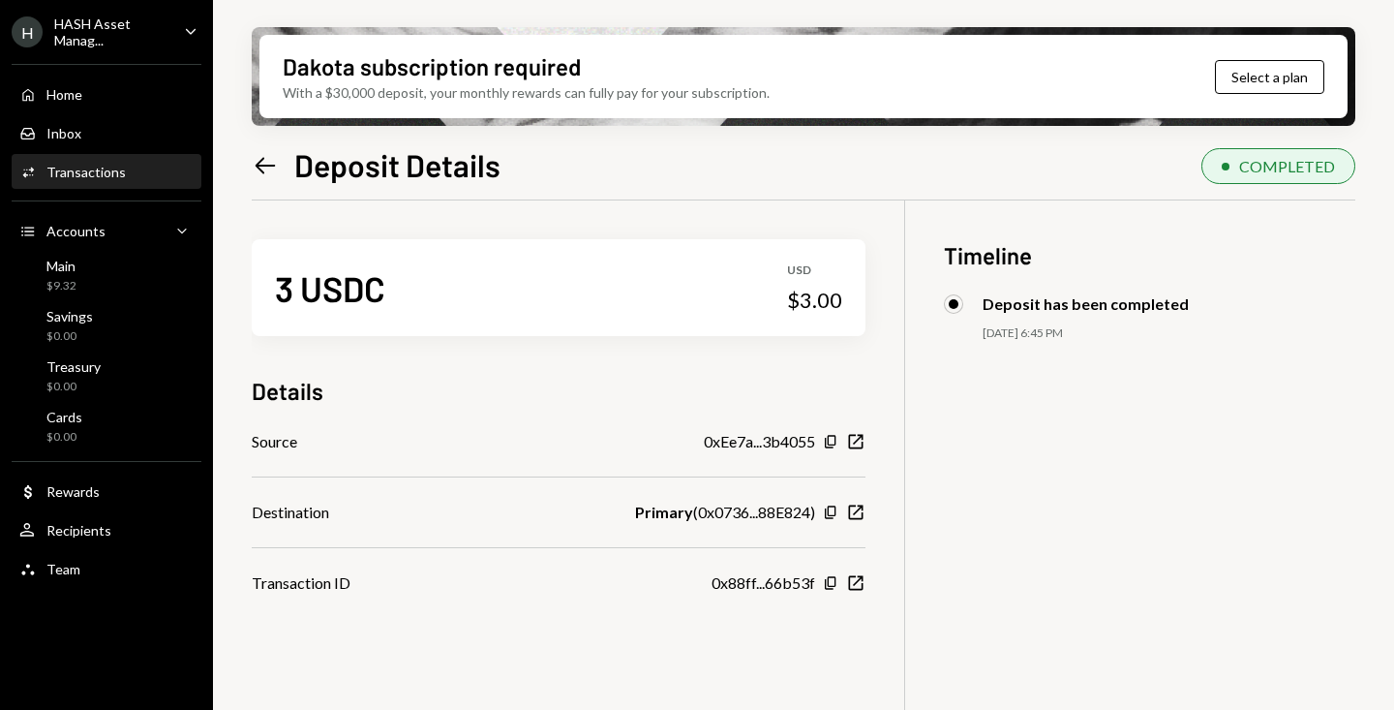
click at [255, 153] on icon "Left Arrow" at bounding box center [265, 165] width 27 height 27
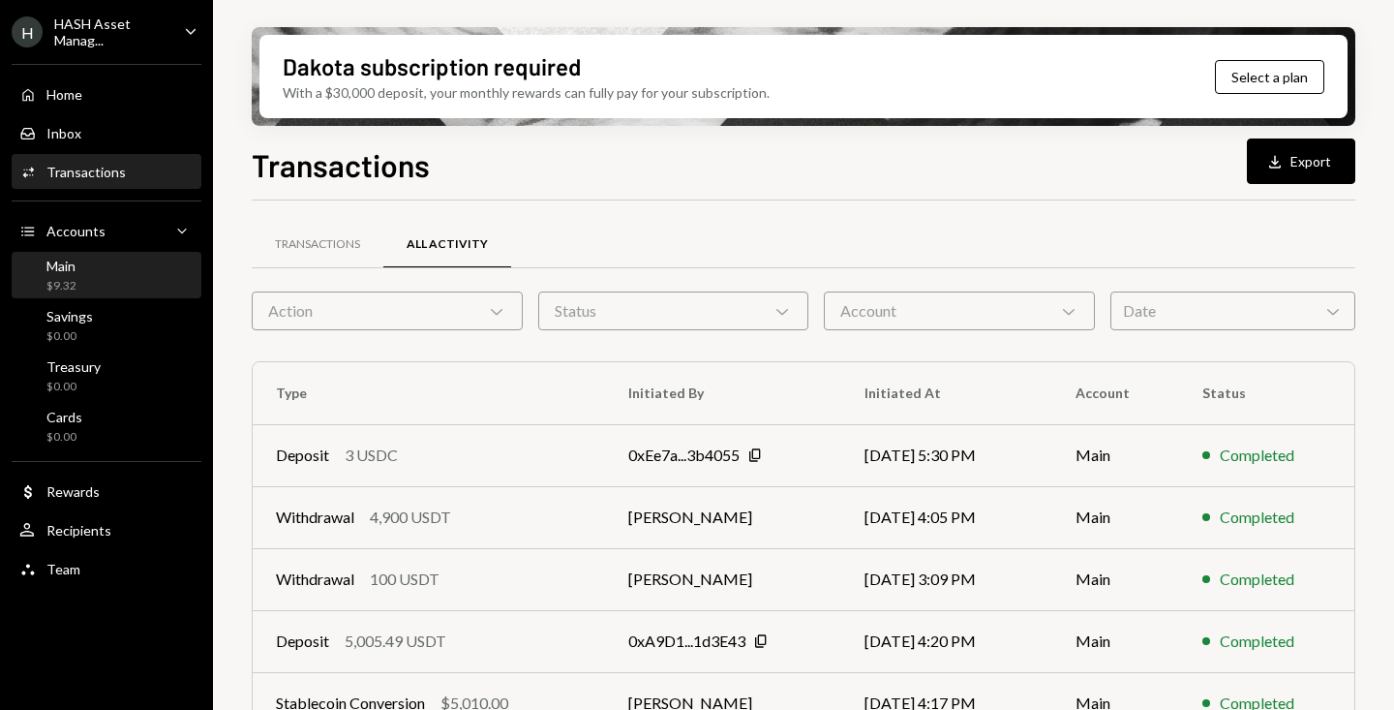
click at [101, 269] on div "Main $9.32" at bounding box center [106, 276] width 174 height 37
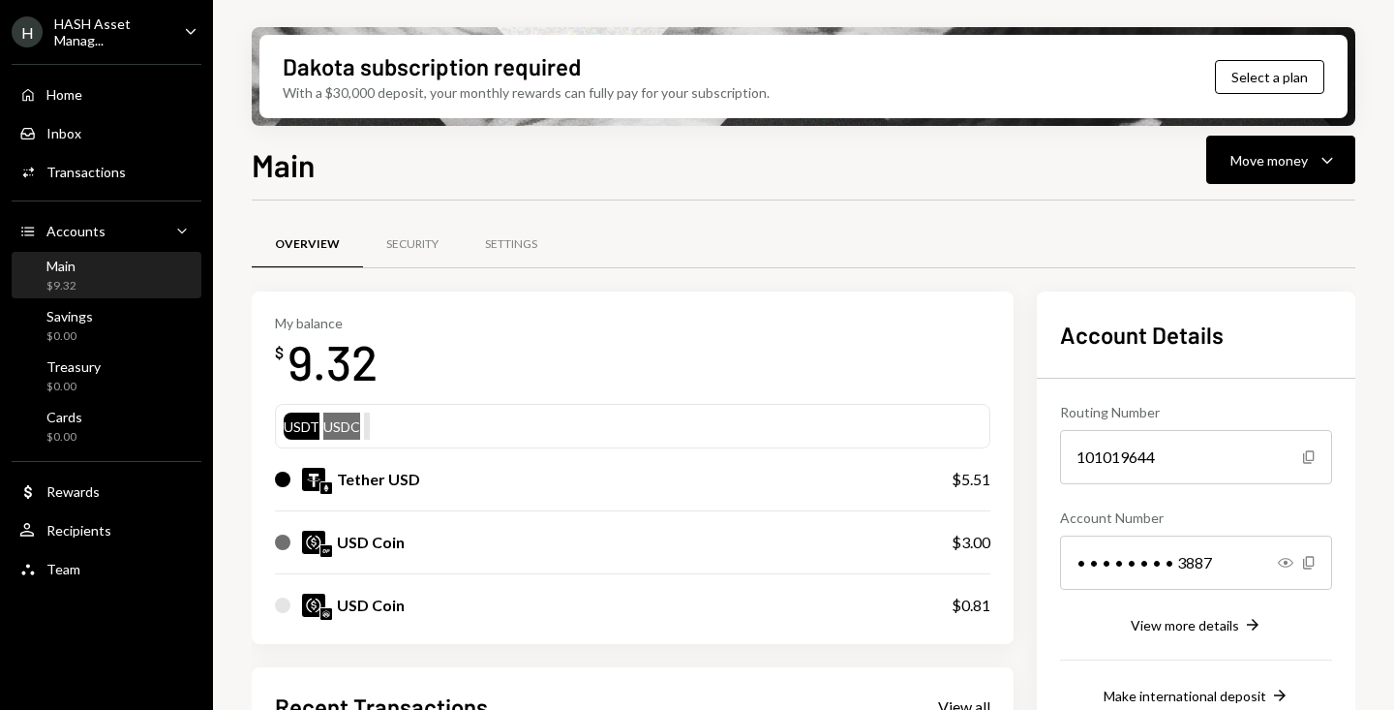
click at [166, 36] on div "HASH Asset Manag..." at bounding box center [111, 31] width 114 height 33
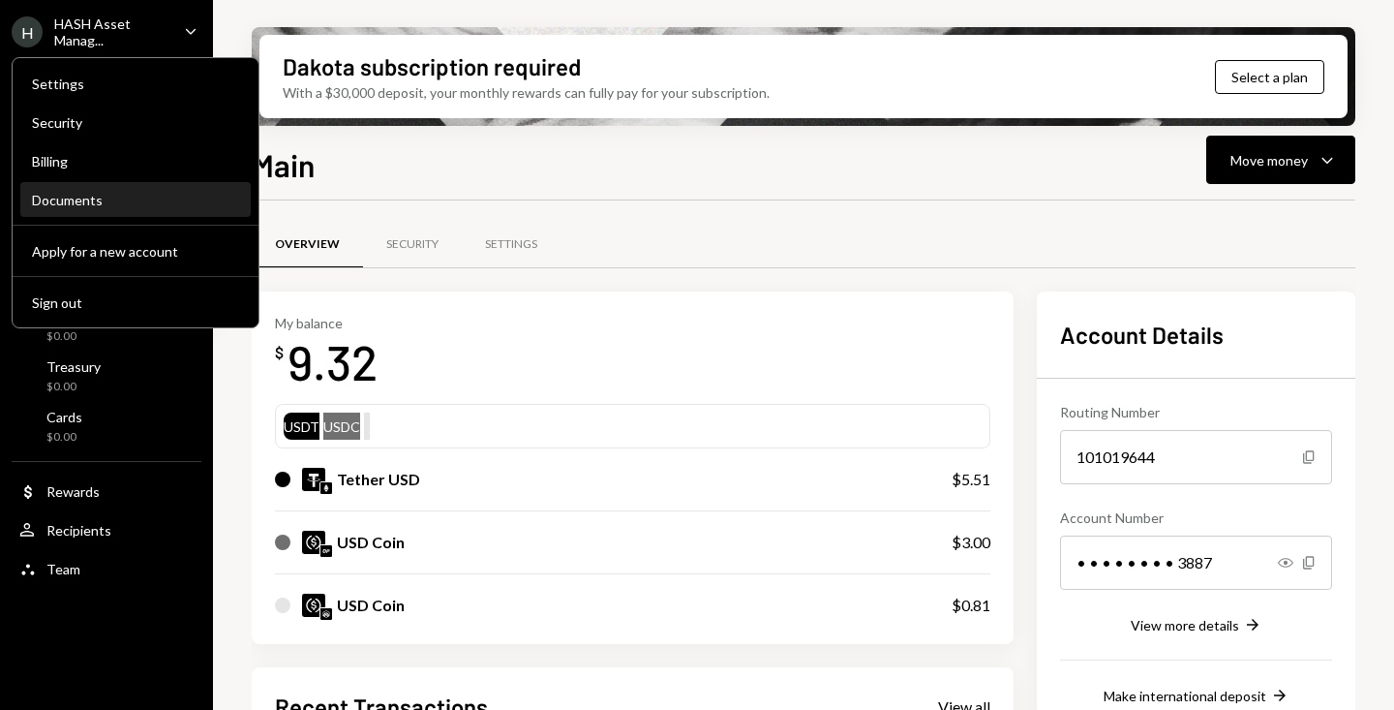
click at [138, 198] on div "Documents" at bounding box center [135, 200] width 207 height 16
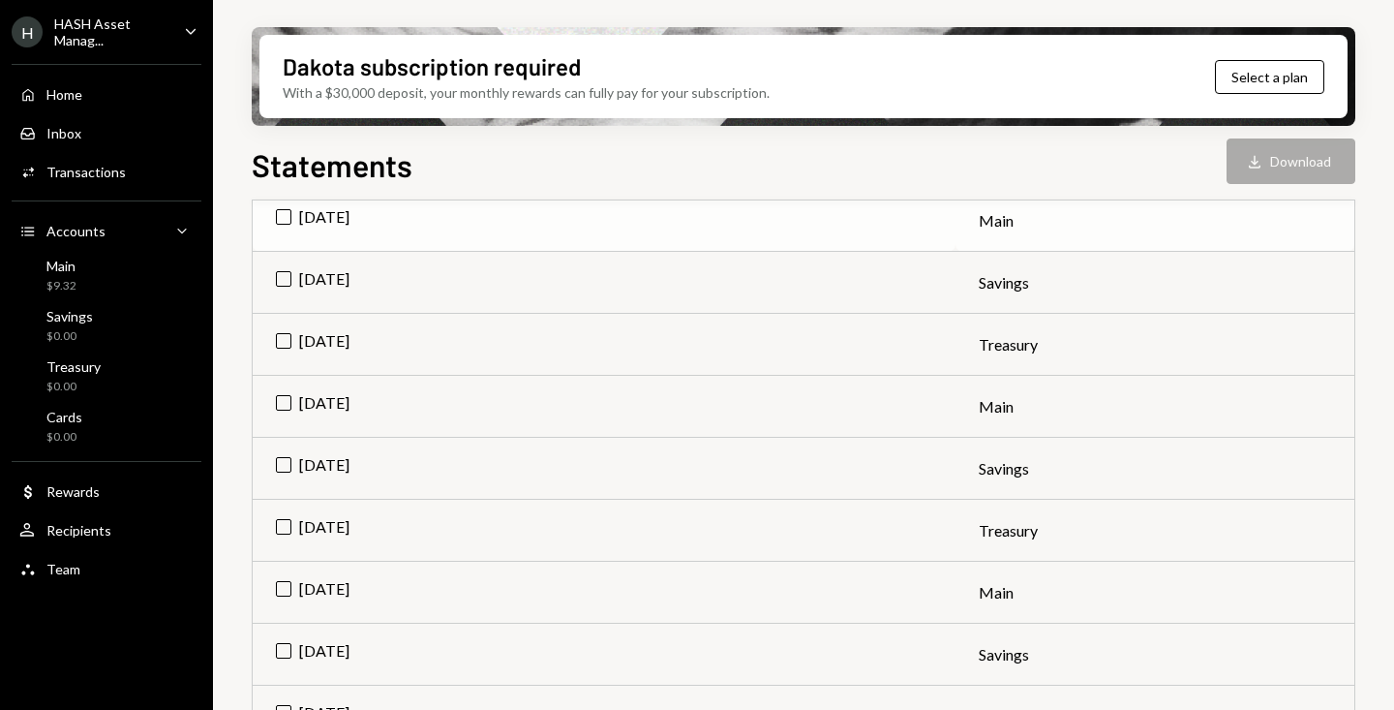
scroll to position [318, 0]
click at [145, 319] on div "Savings $0.00" at bounding box center [106, 326] width 174 height 37
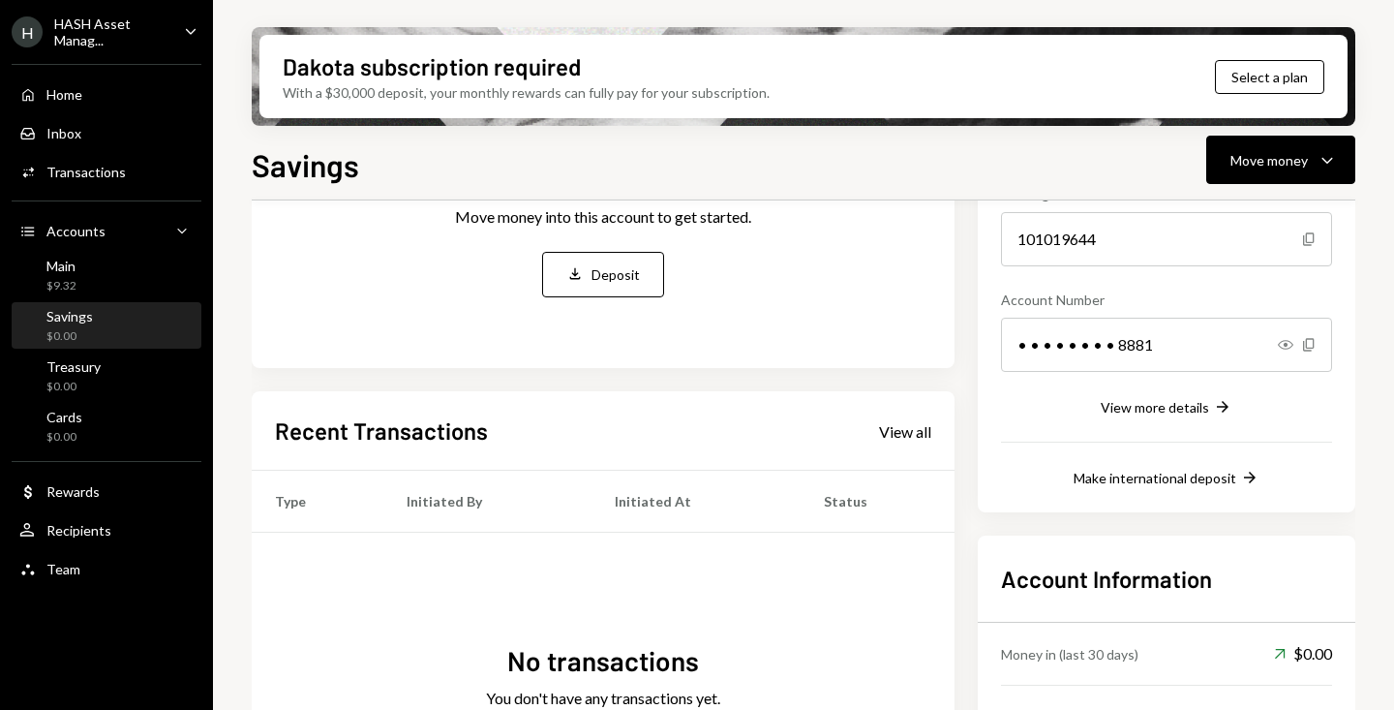
scroll to position [216, 0]
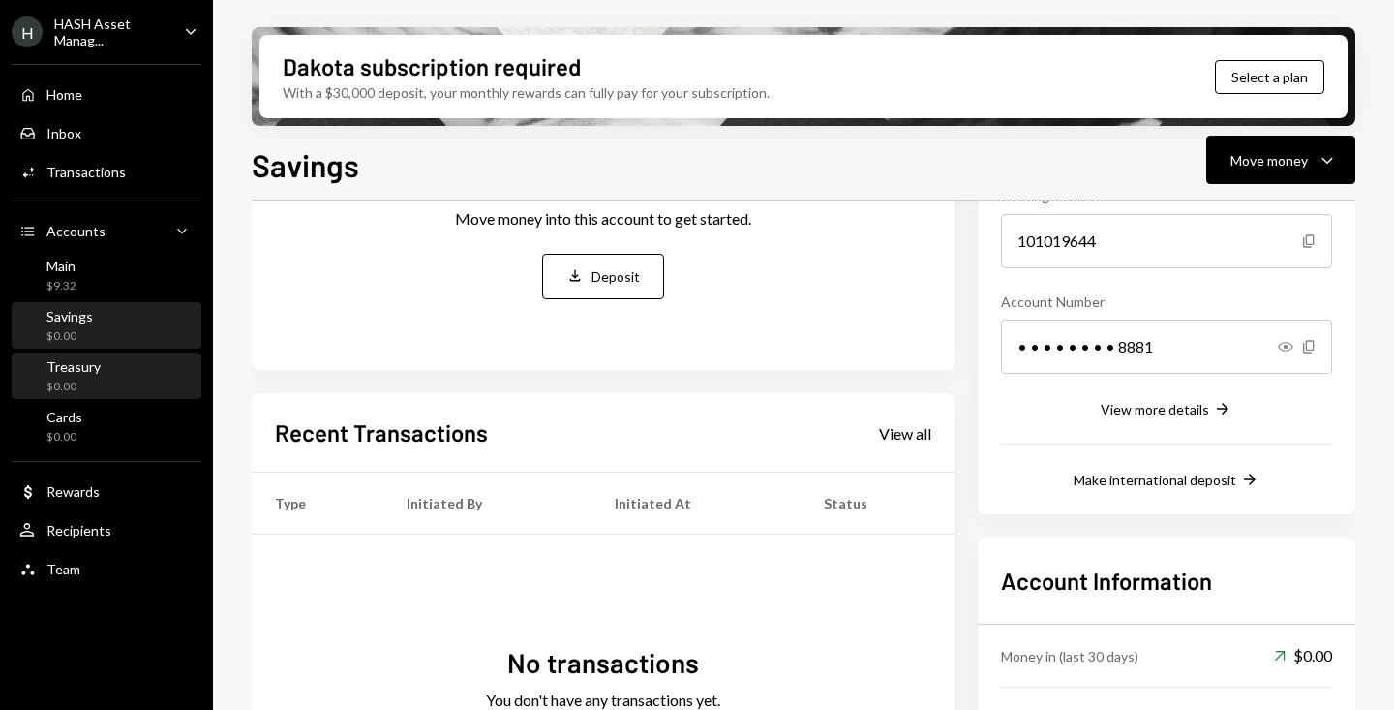
click at [120, 375] on div "Treasury $0.00" at bounding box center [106, 376] width 174 height 37
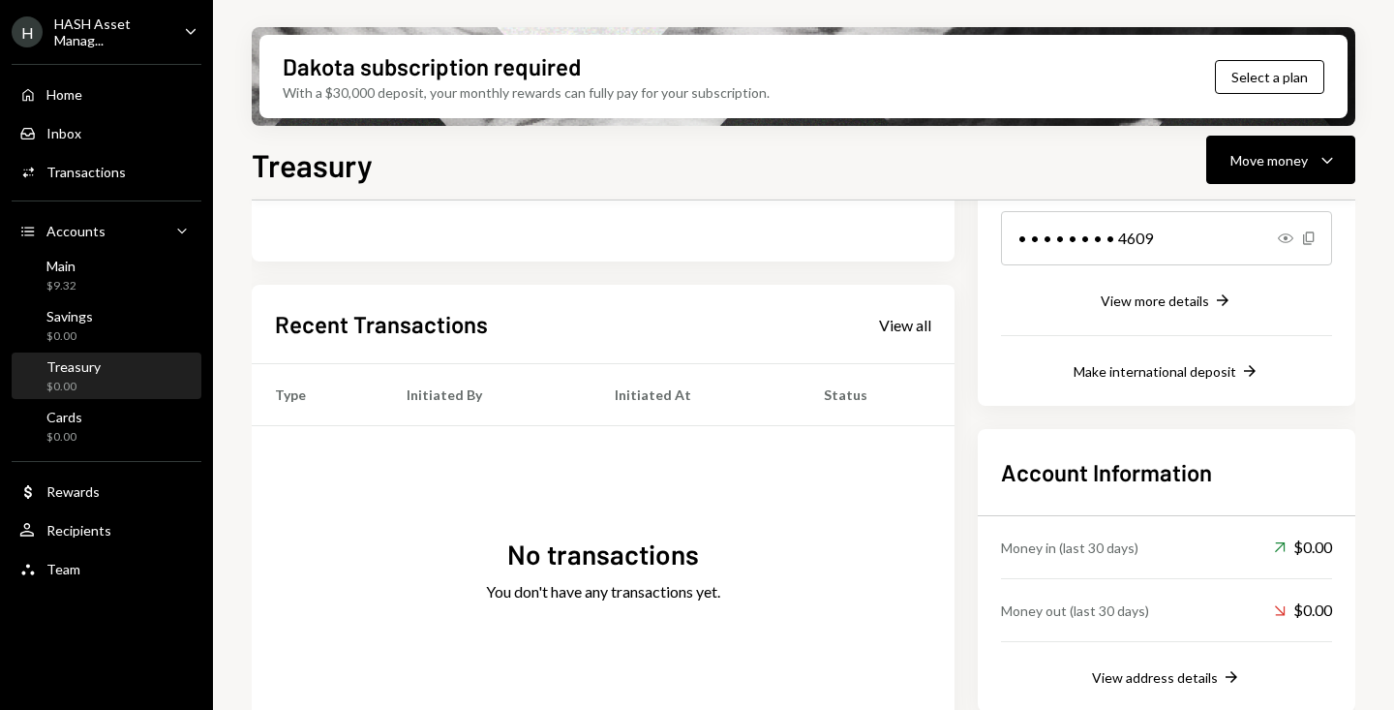
scroll to position [354, 0]
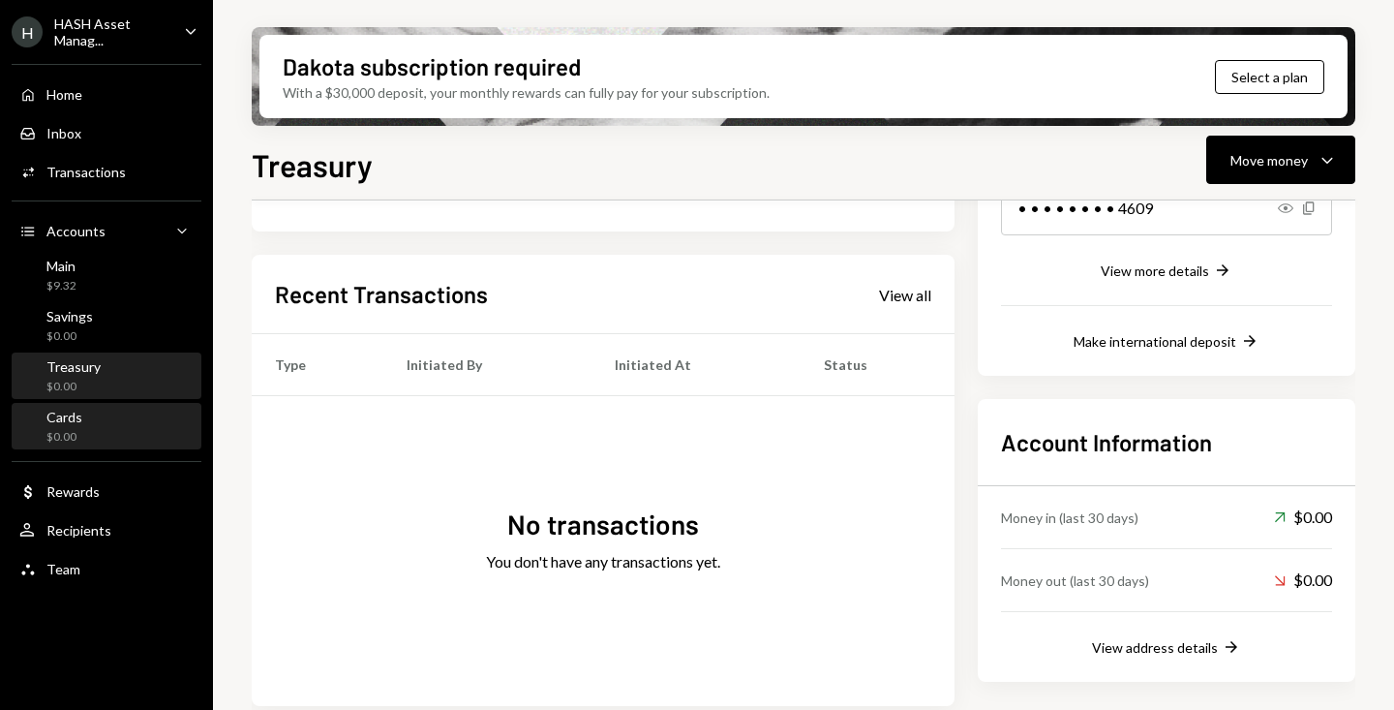
click at [91, 428] on div "Cards $0.00" at bounding box center [106, 427] width 174 height 37
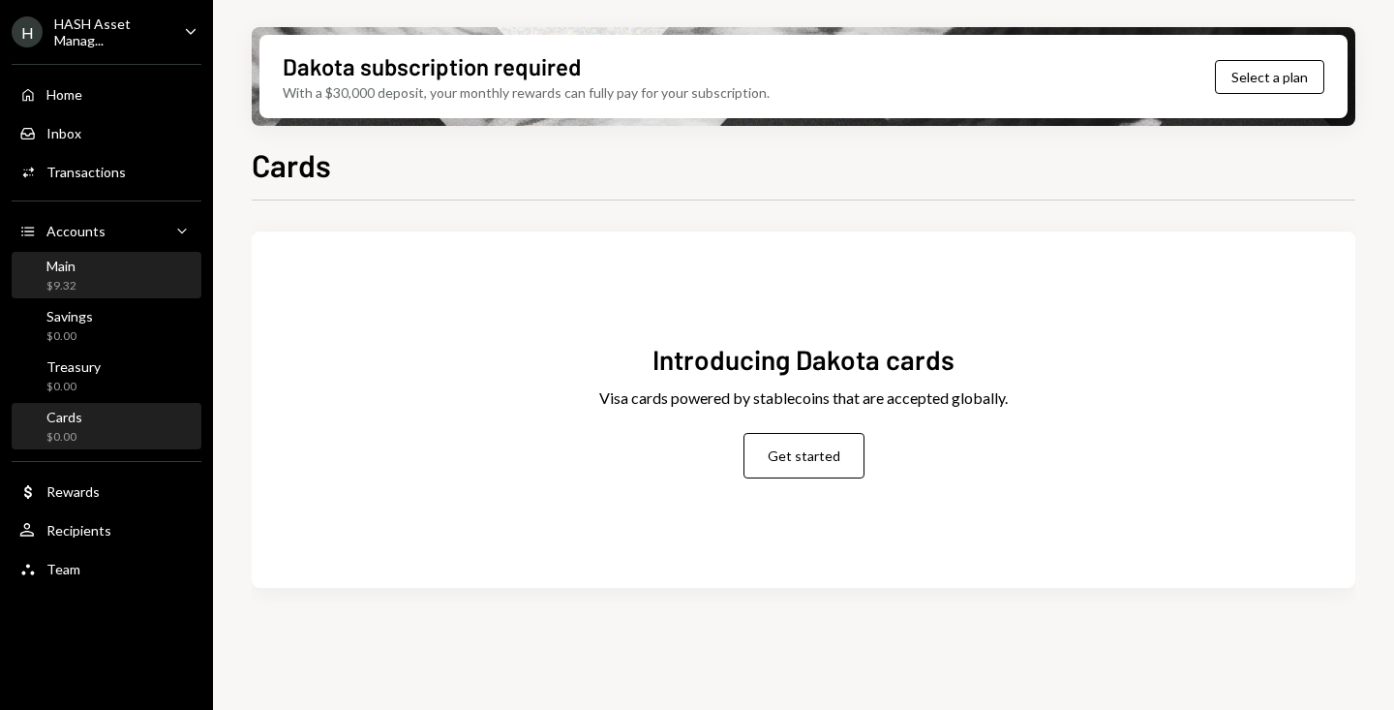
click at [122, 290] on div "Main $9.32" at bounding box center [106, 276] width 174 height 37
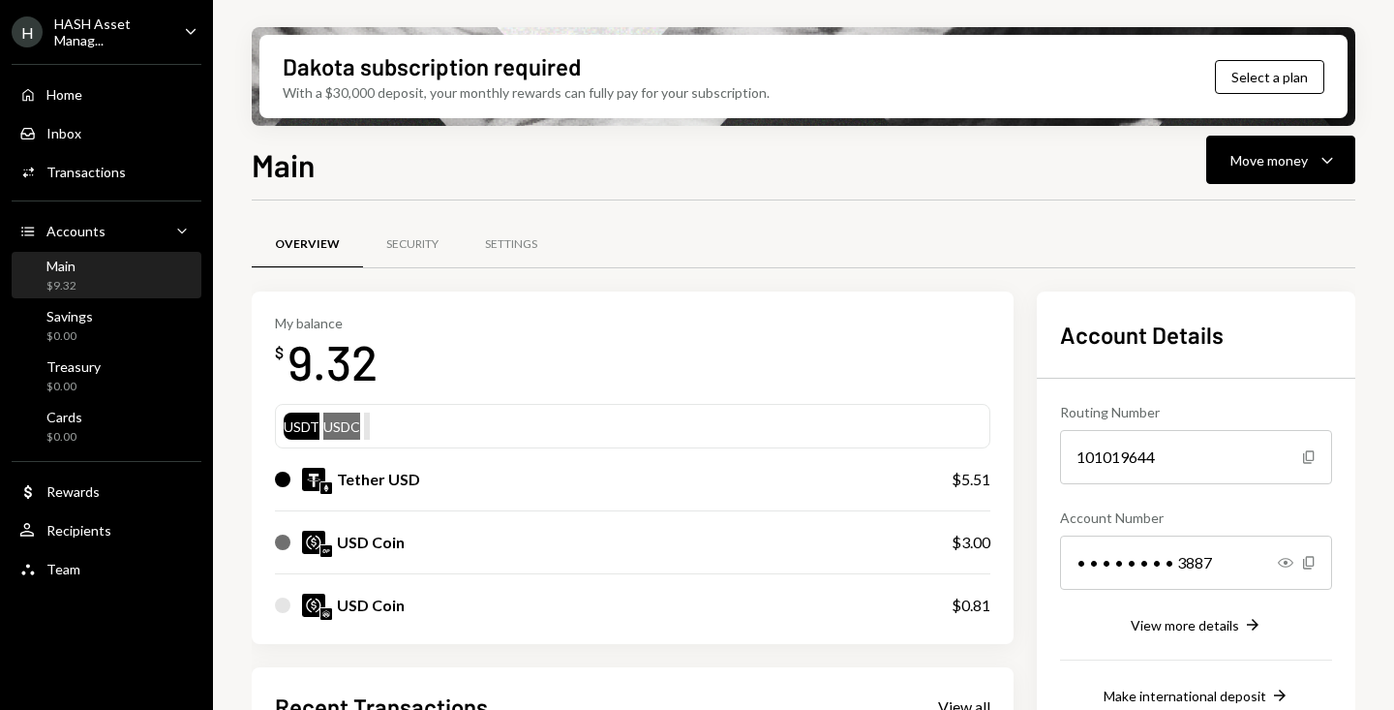
click at [179, 9] on ul "H HASH Asset Manag... Caret Down Home Home Inbox Inbox Activities Transactions …" at bounding box center [106, 295] width 213 height 590
click at [179, 19] on div "H HASH Asset Manag... Caret Down" at bounding box center [106, 31] width 213 height 33
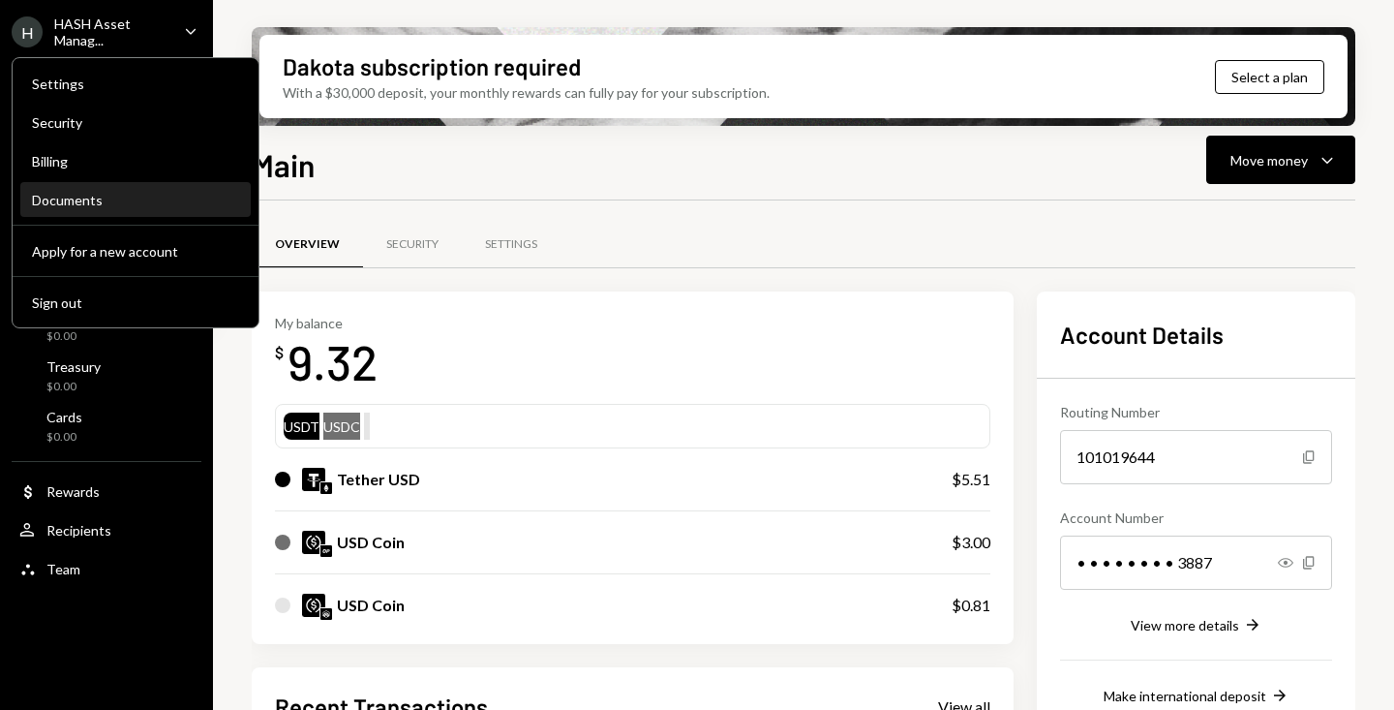
click at [125, 201] on div "Documents" at bounding box center [135, 200] width 207 height 16
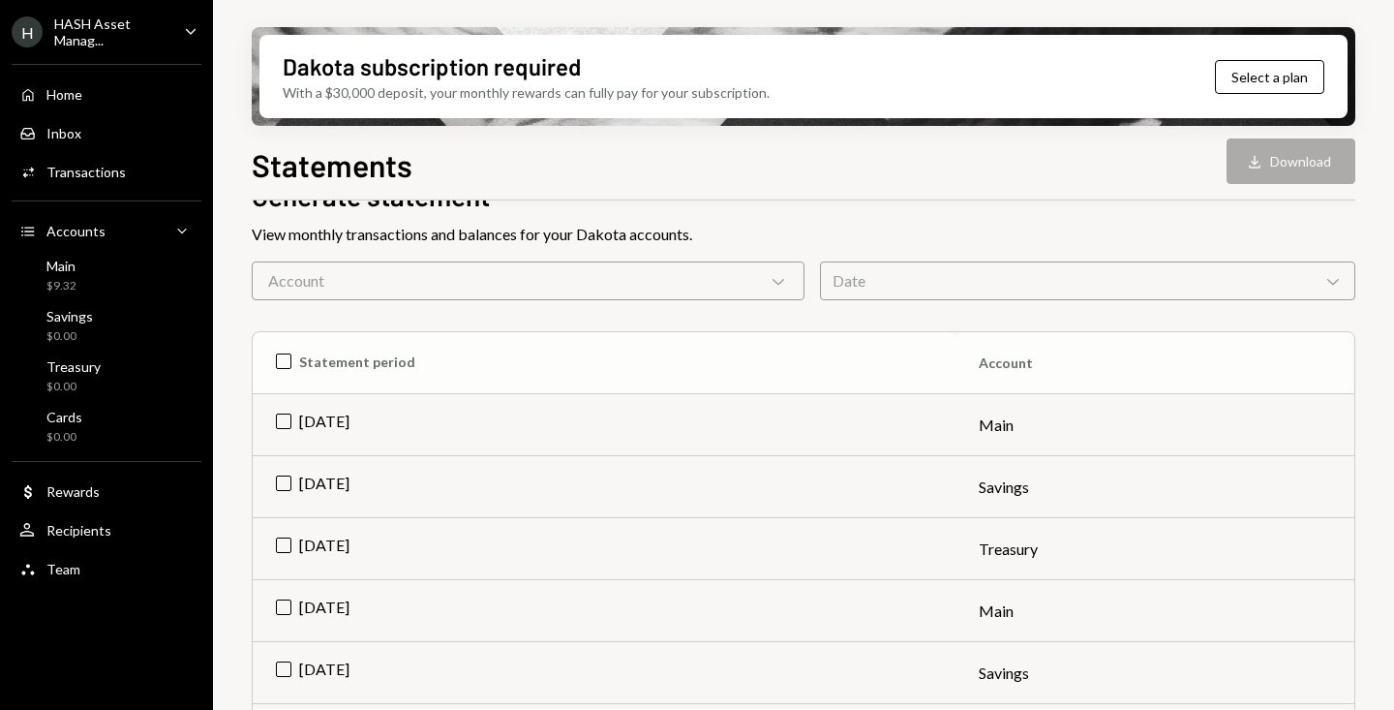
scroll to position [133, 0]
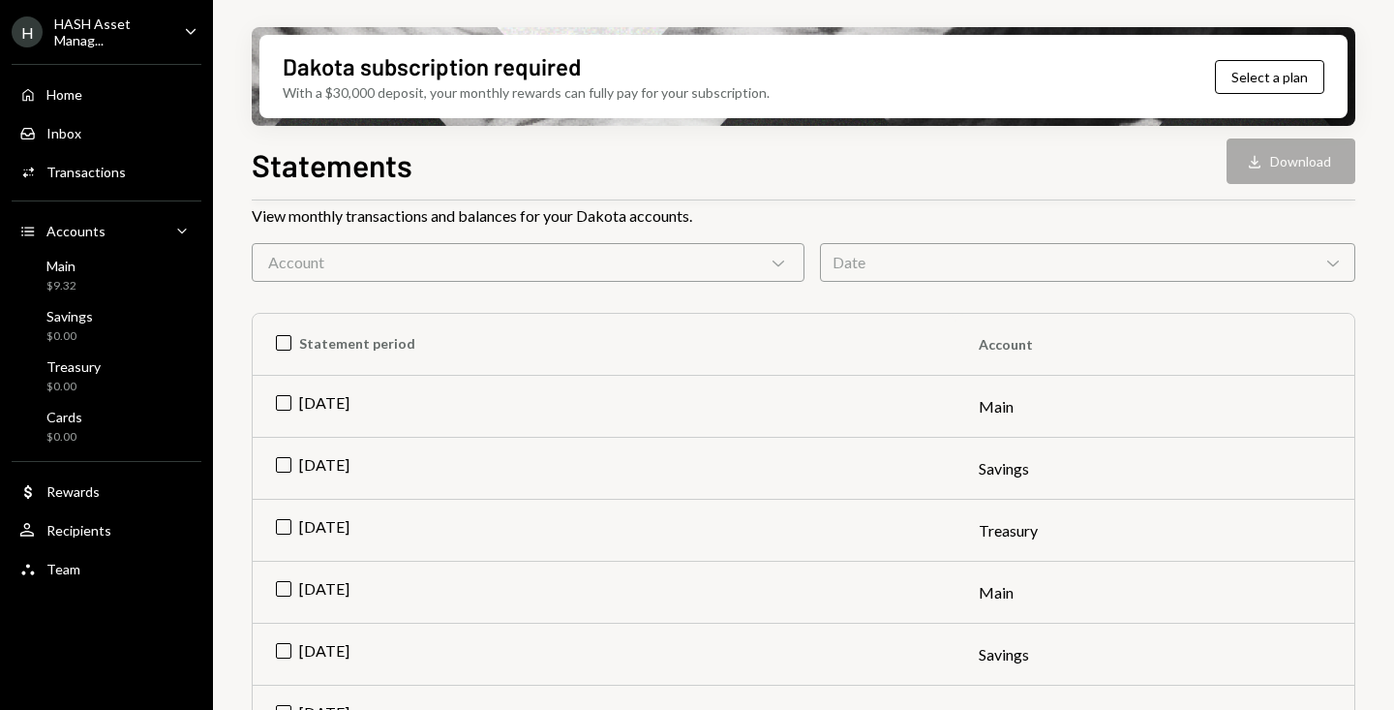
click at [658, 262] on div "Account Chevron Down" at bounding box center [528, 262] width 553 height 39
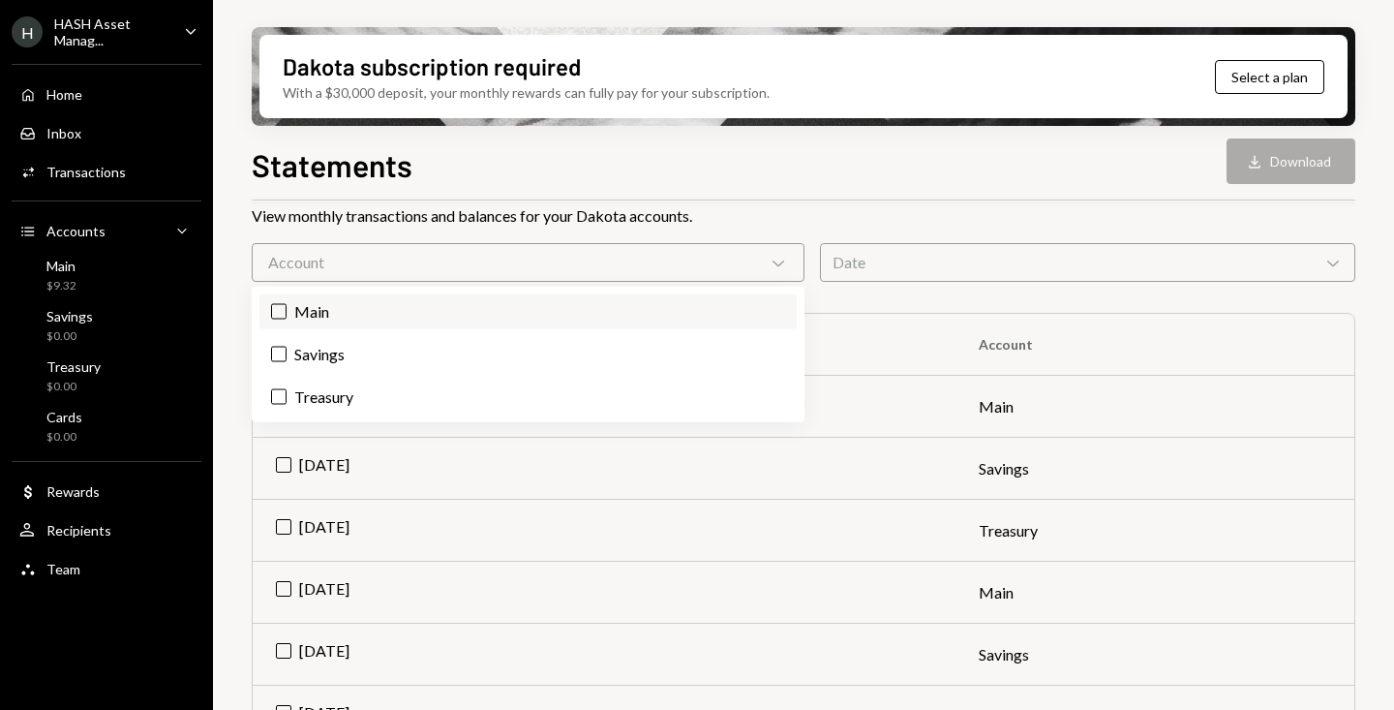
click at [505, 307] on label "Main" at bounding box center [527, 311] width 537 height 35
click at [287, 307] on button "Main" at bounding box center [278, 311] width 15 height 15
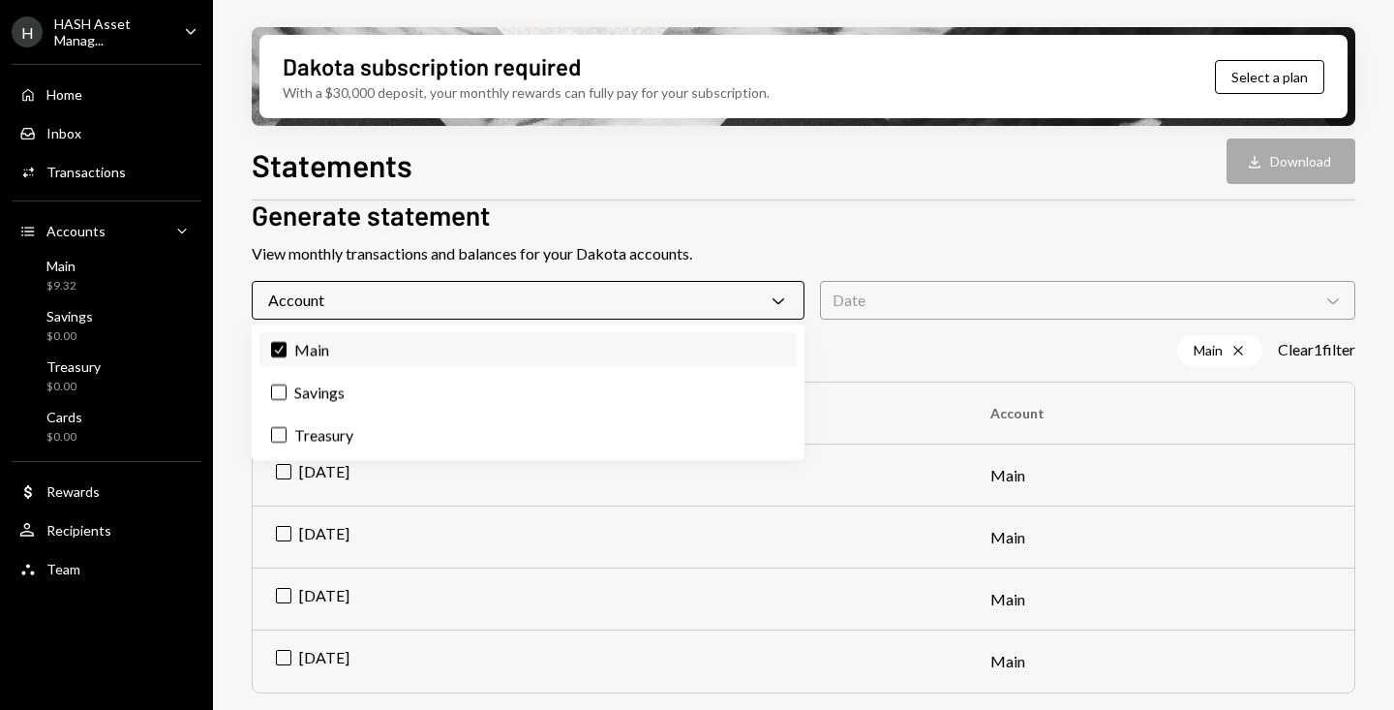
scroll to position [94, 0]
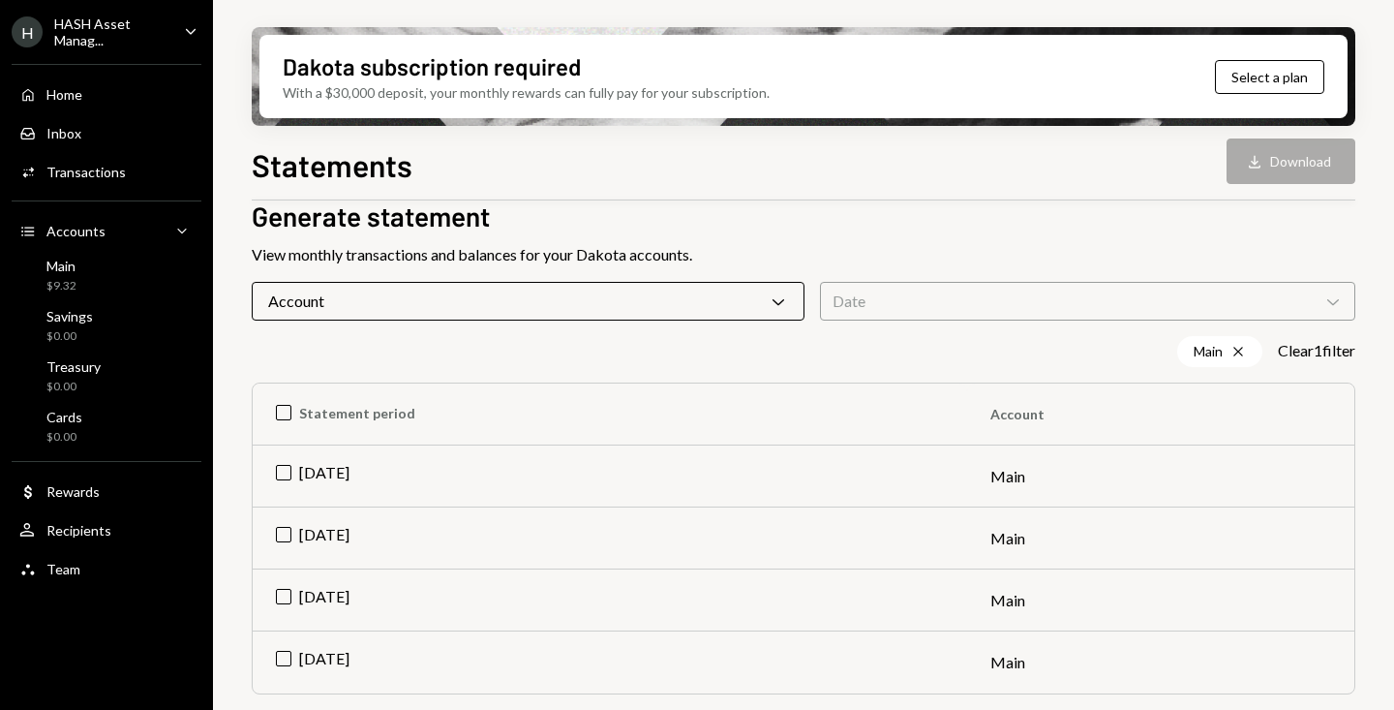
click at [889, 241] on div "Statements Account Letters Generate statement View monthly transactions and bal…" at bounding box center [804, 434] width 1104 height 595
click at [281, 589] on td "Jun 2025" at bounding box center [610, 600] width 715 height 62
click at [286, 531] on td "Jul 2025" at bounding box center [610, 538] width 715 height 62
click at [287, 471] on td "Aug 2025" at bounding box center [610, 476] width 715 height 62
click at [1287, 157] on button "Download Download (3)" at bounding box center [1281, 161] width 147 height 46
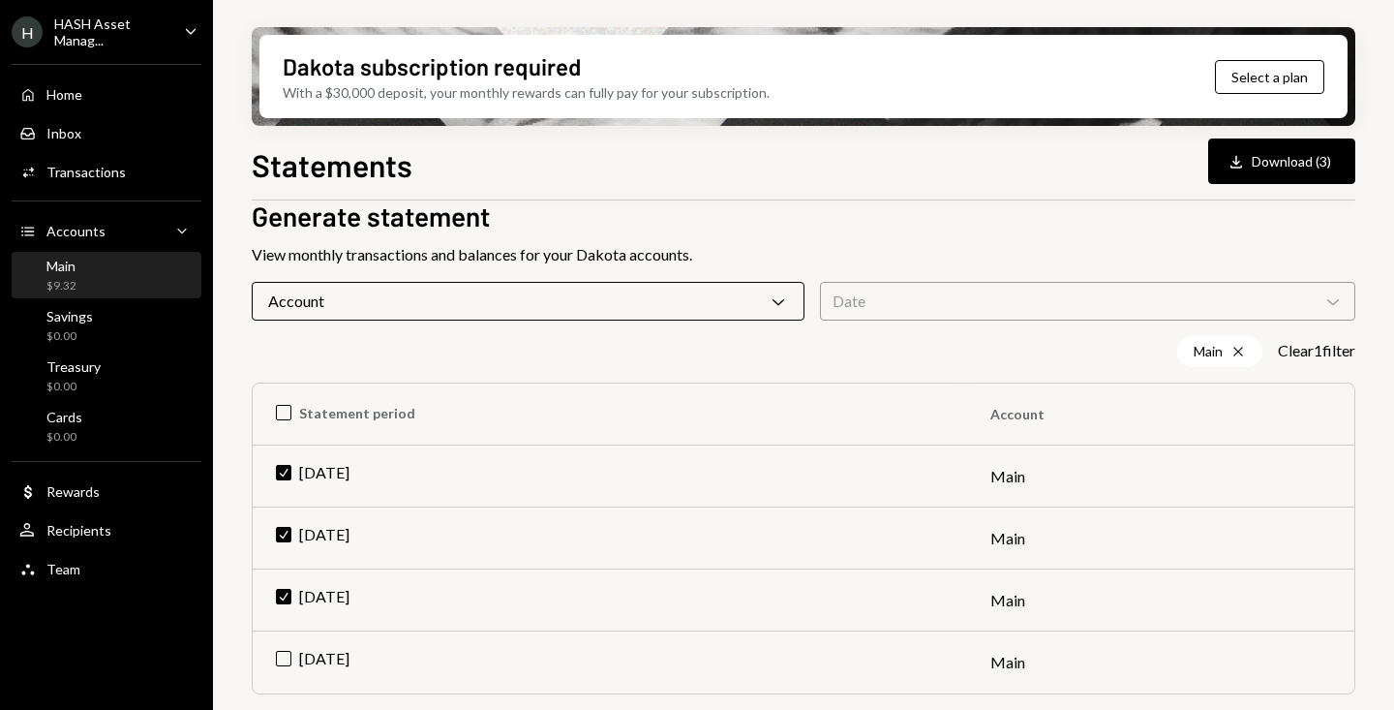
click at [133, 280] on div "Main $9.32" at bounding box center [106, 276] width 174 height 37
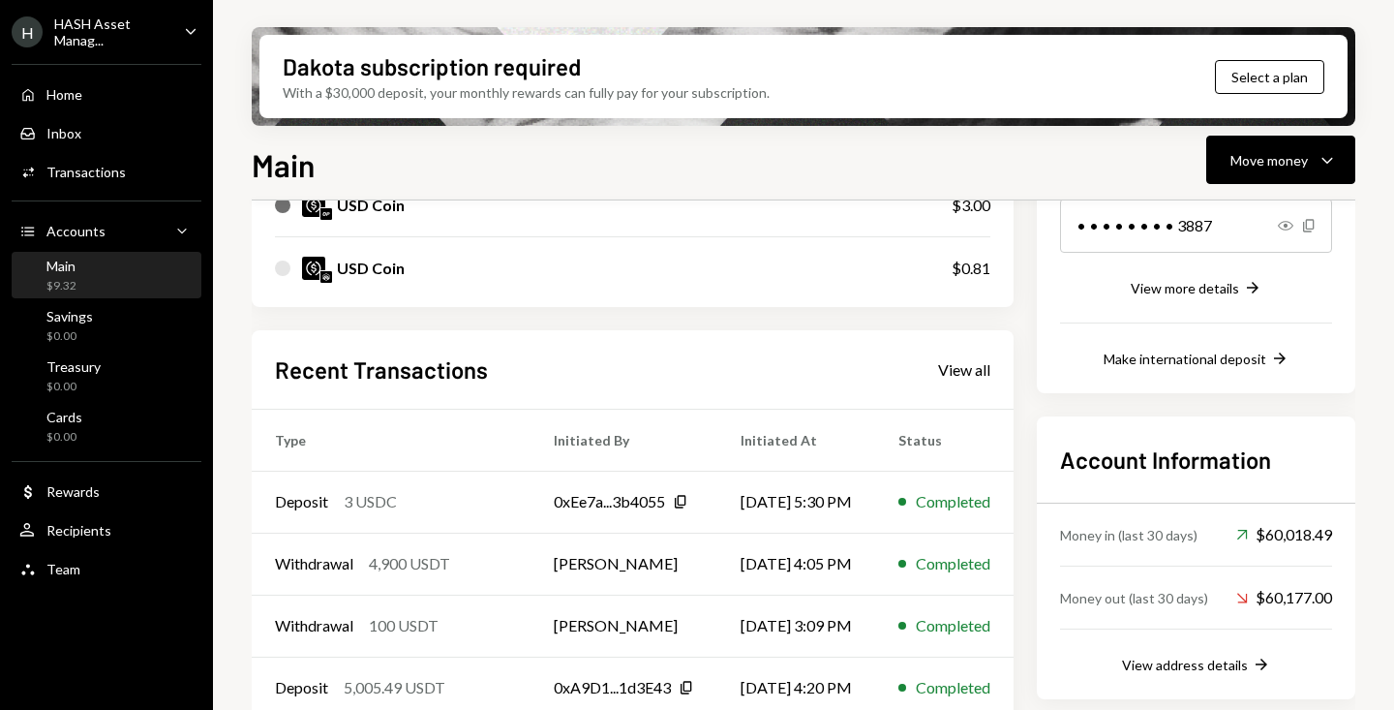
scroll to position [424, 0]
